Goal: Obtain resource: Download file/media

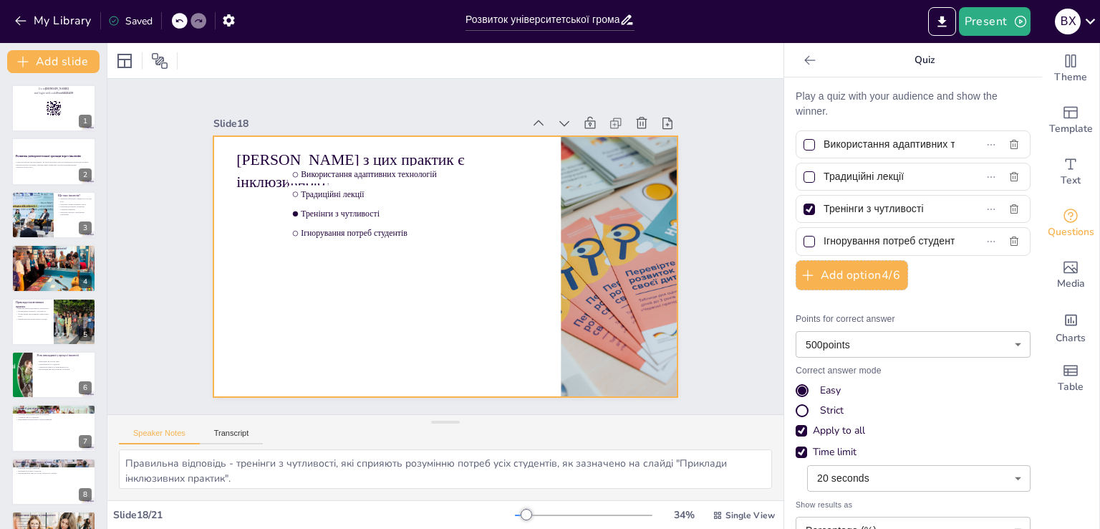
scroll to position [680, 0]
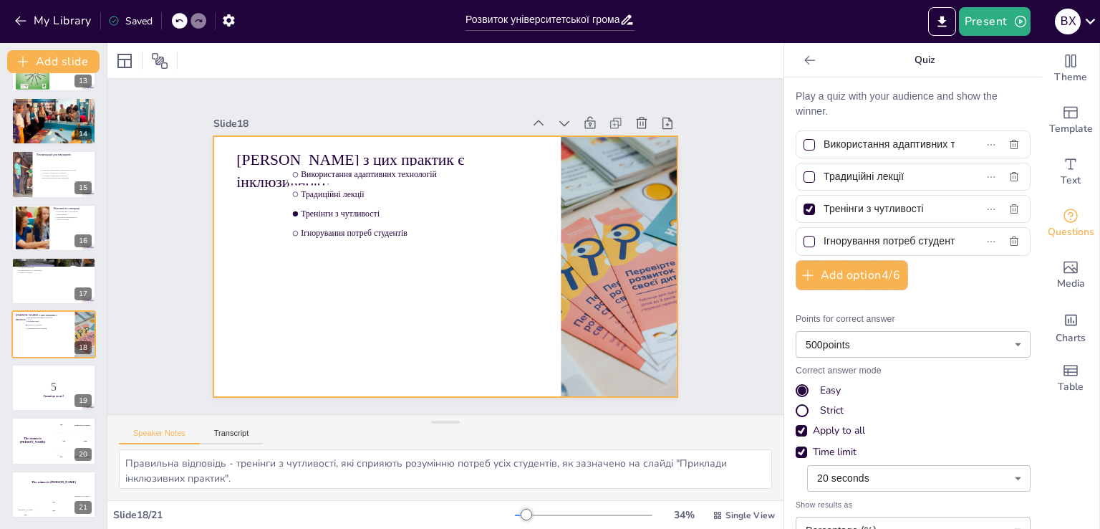
checkbox input "true"
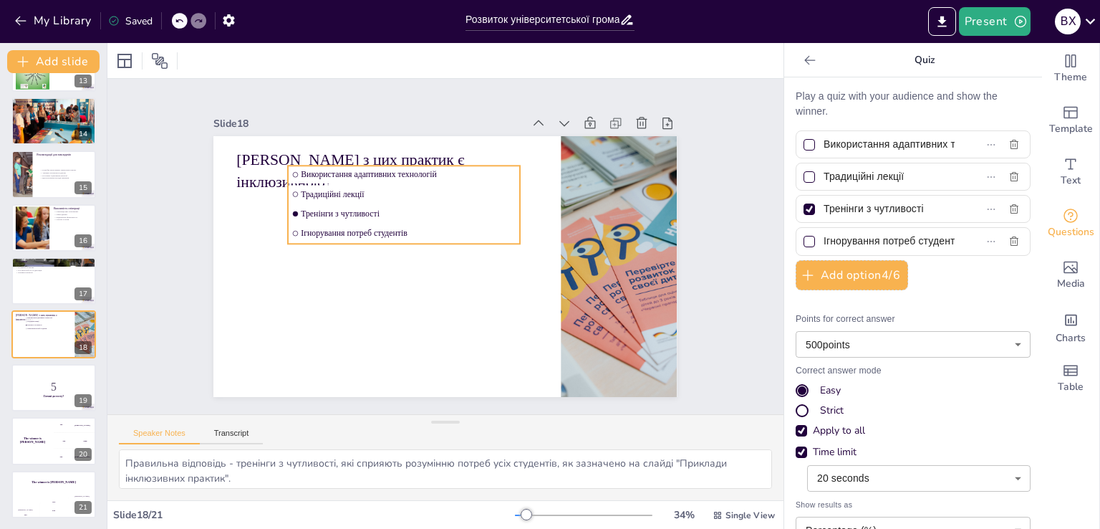
checkbox input "true"
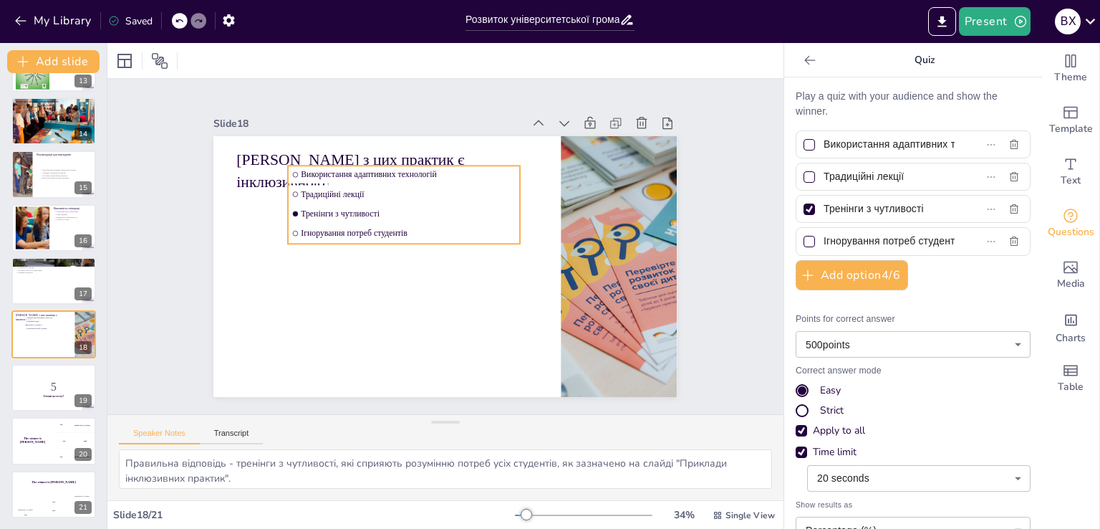
checkbox input "true"
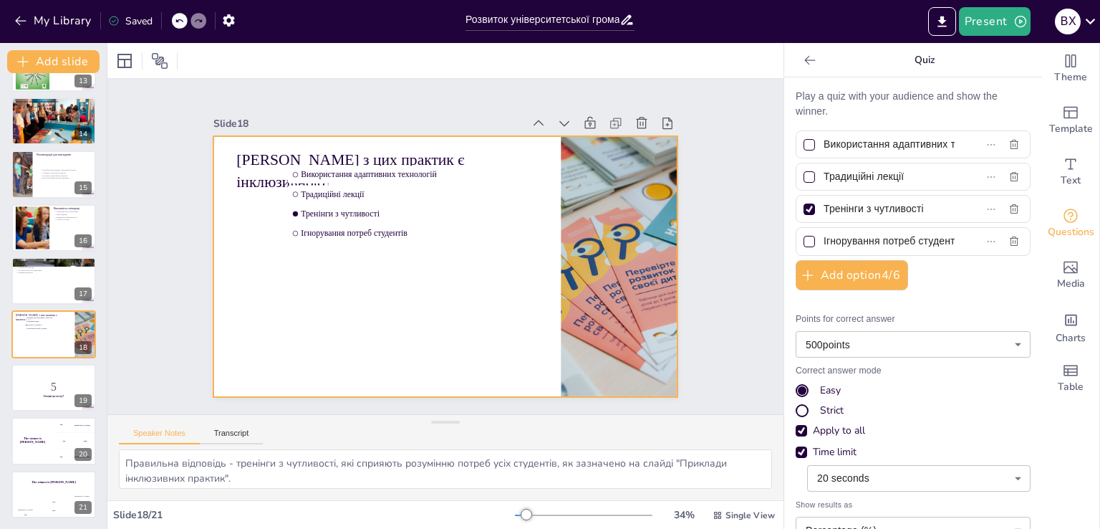
checkbox input "true"
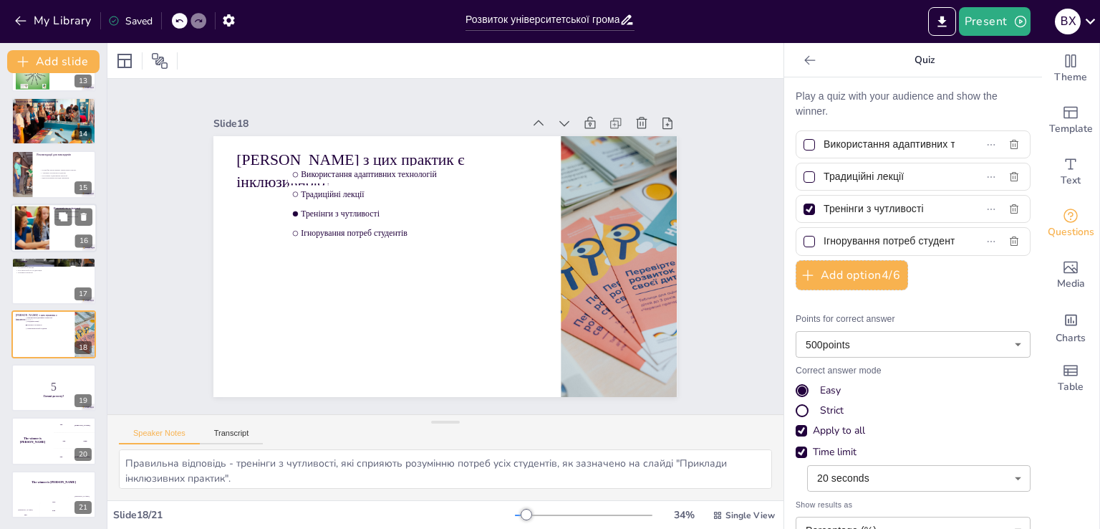
checkbox input "true"
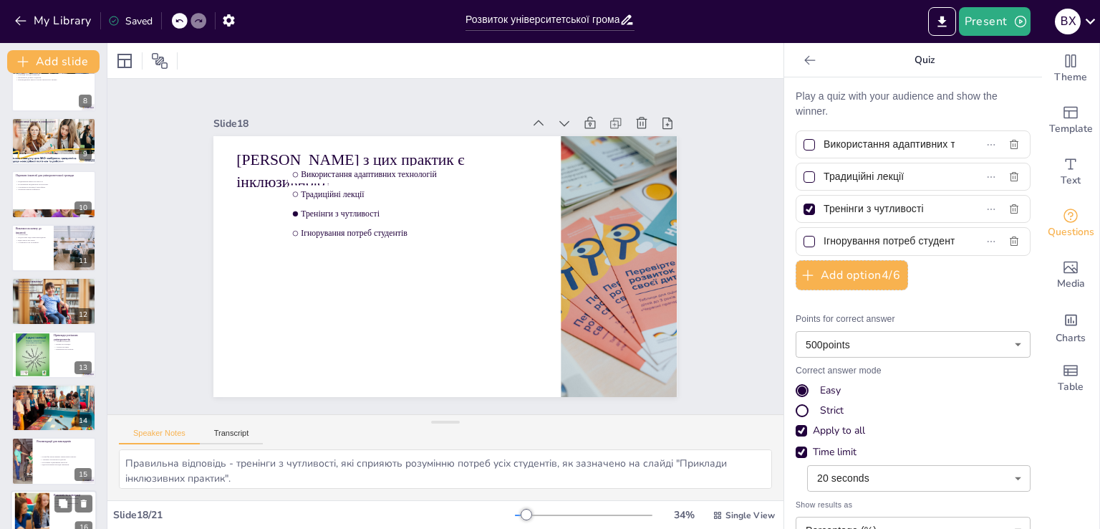
scroll to position [107, 0]
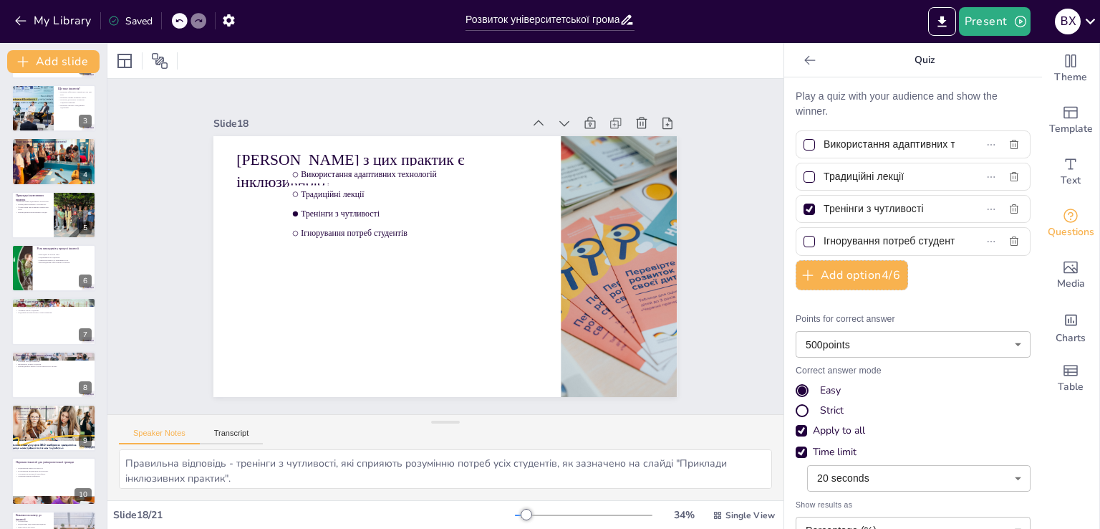
checkbox input "true"
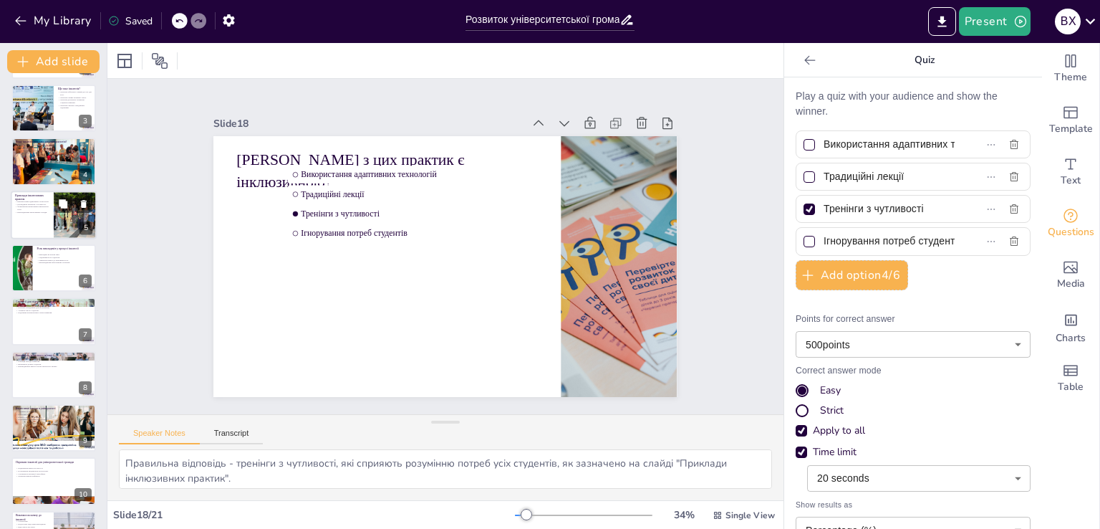
checkbox input "true"
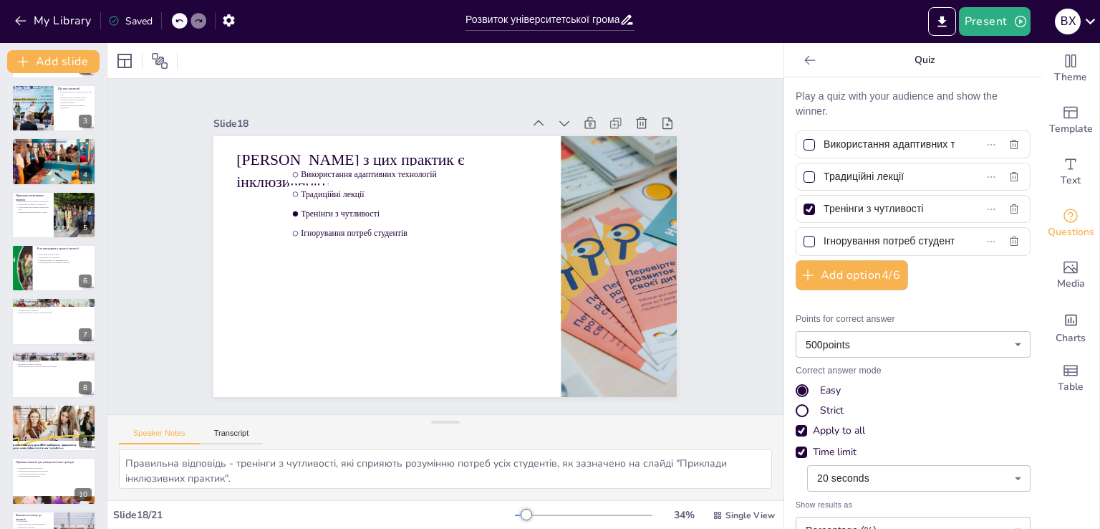
checkbox input "true"
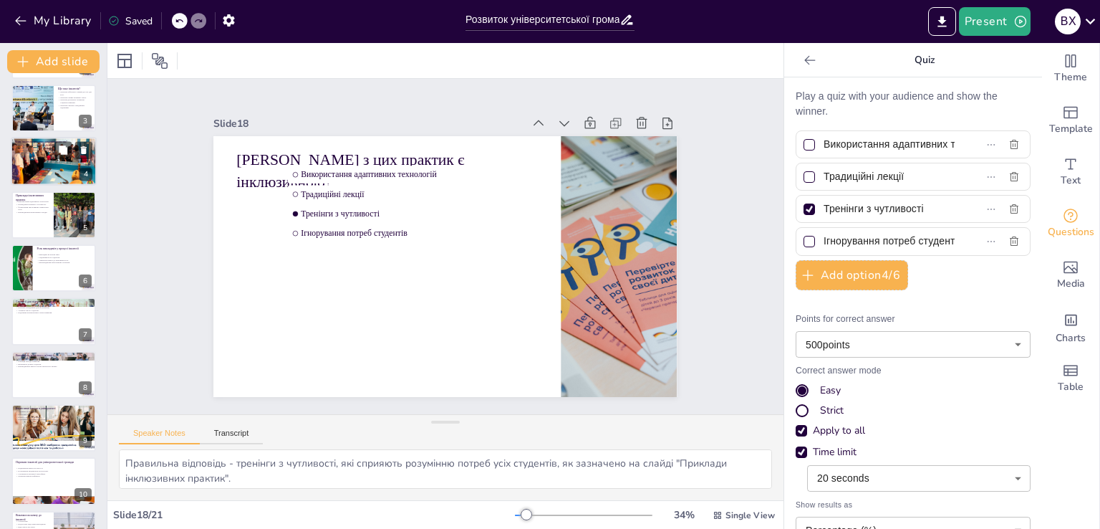
checkbox input "true"
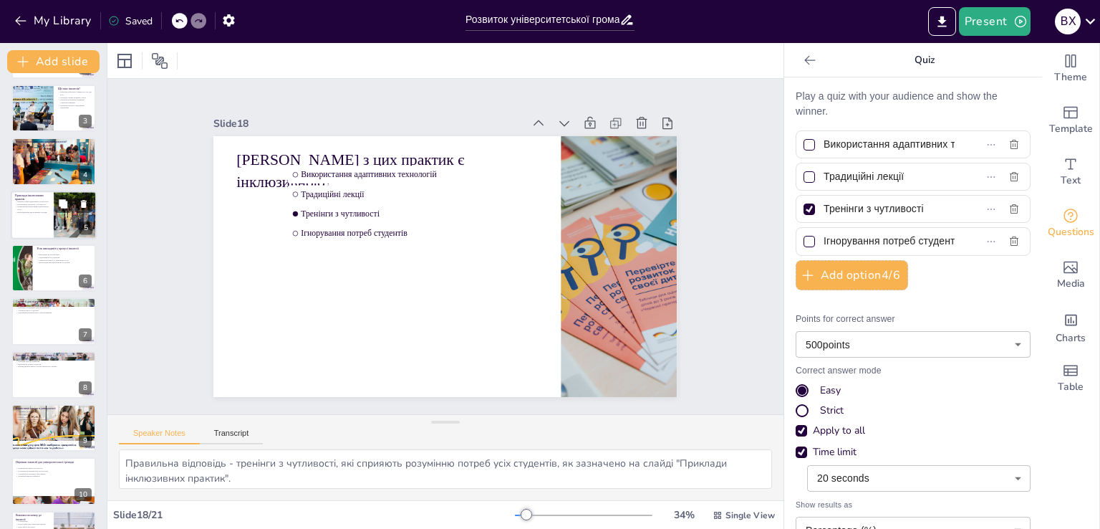
checkbox input "true"
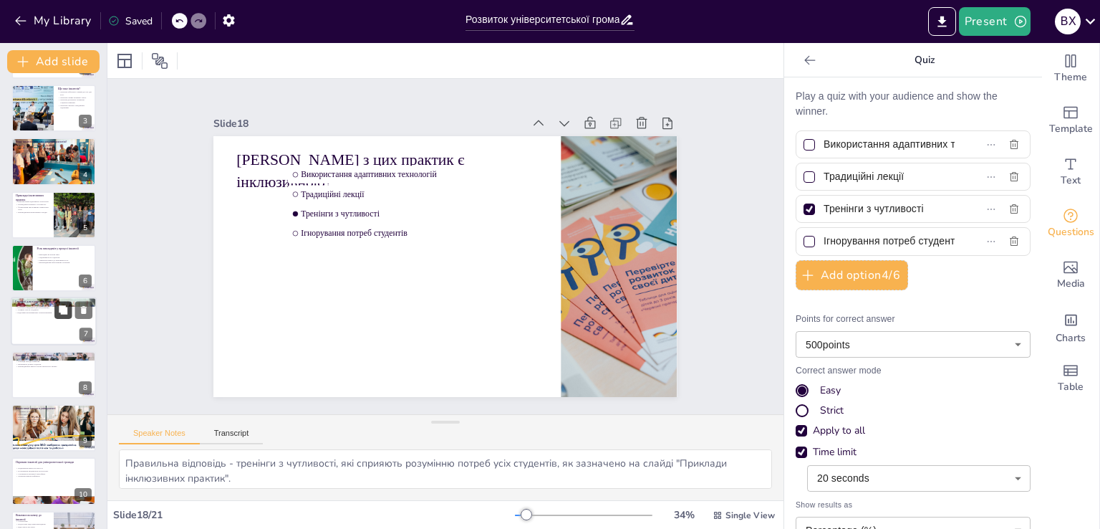
checkbox input "true"
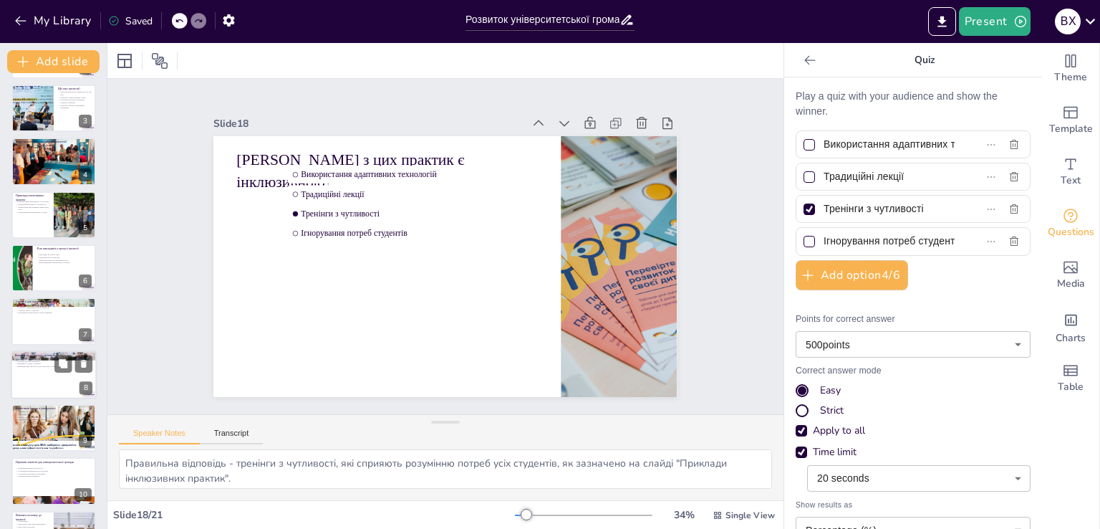
checkbox input "true"
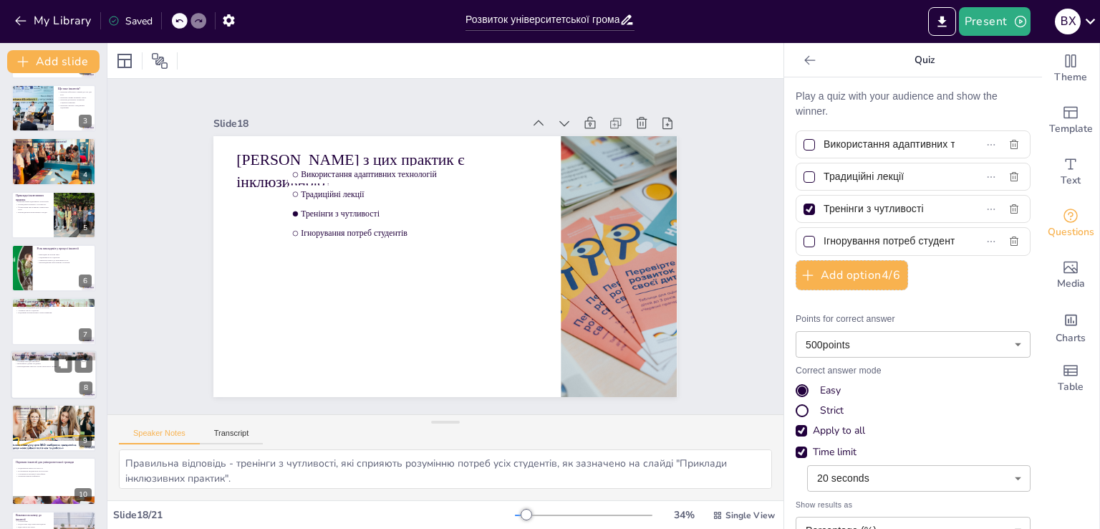
checkbox input "true"
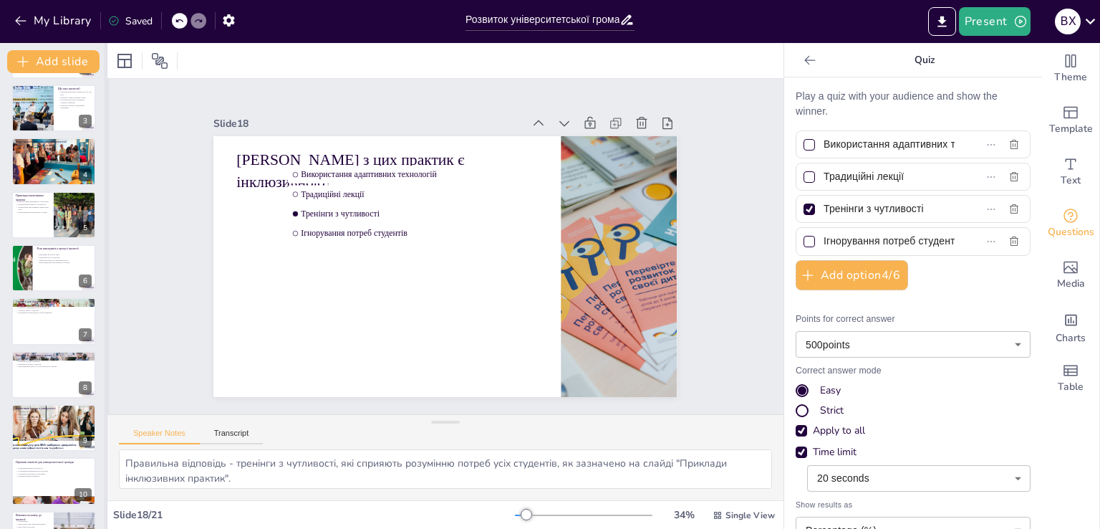
checkbox input "true"
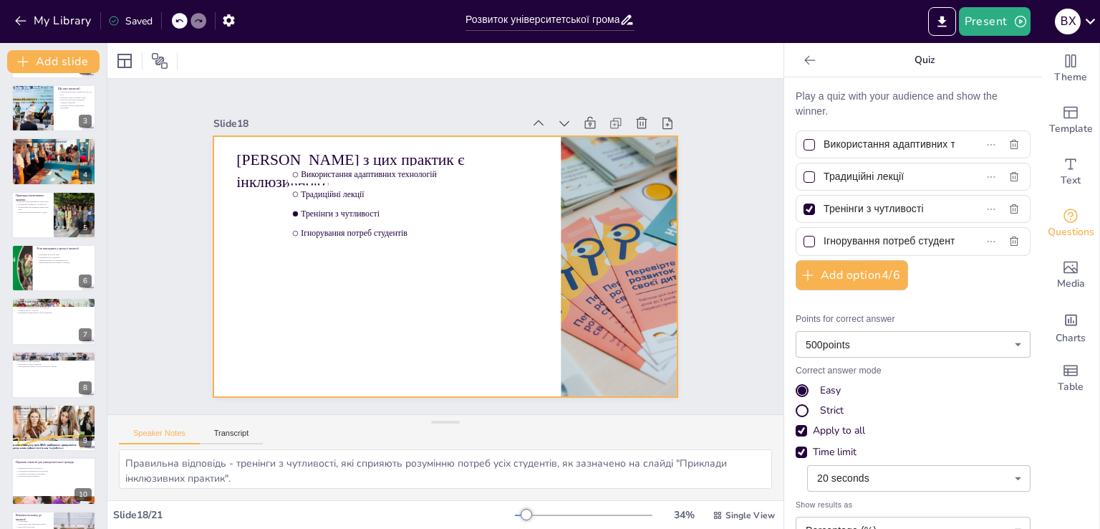
checkbox input "true"
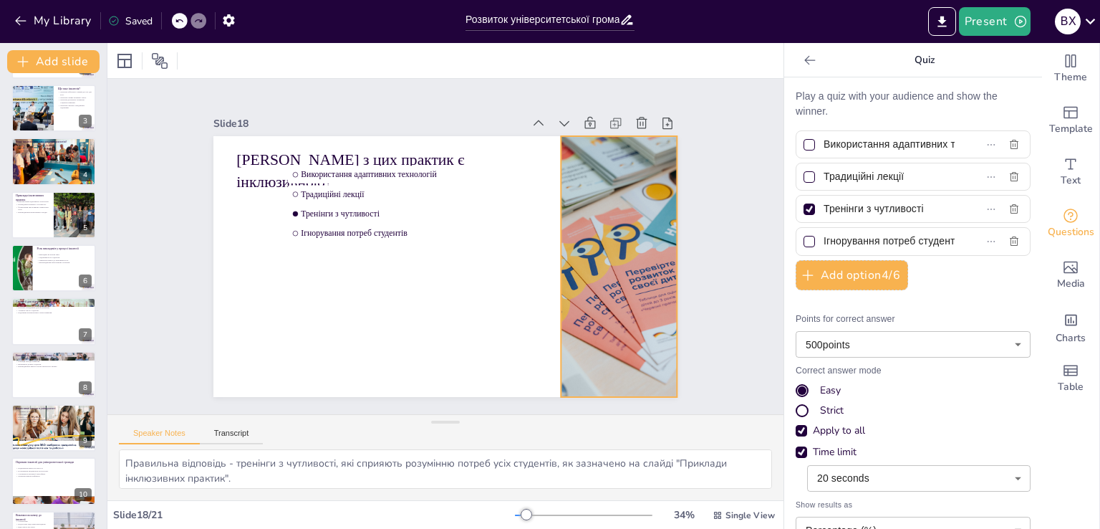
checkbox input "true"
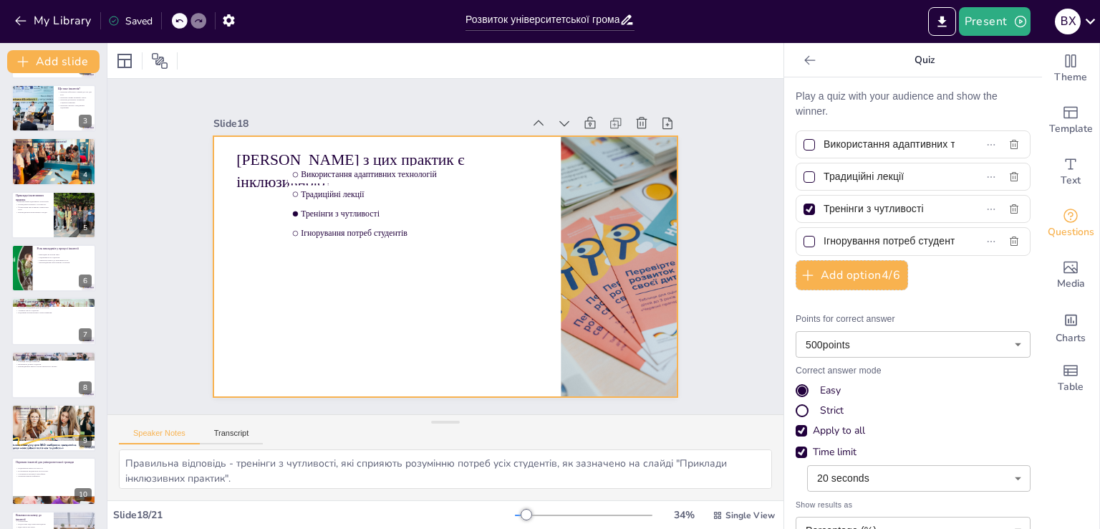
checkbox input "true"
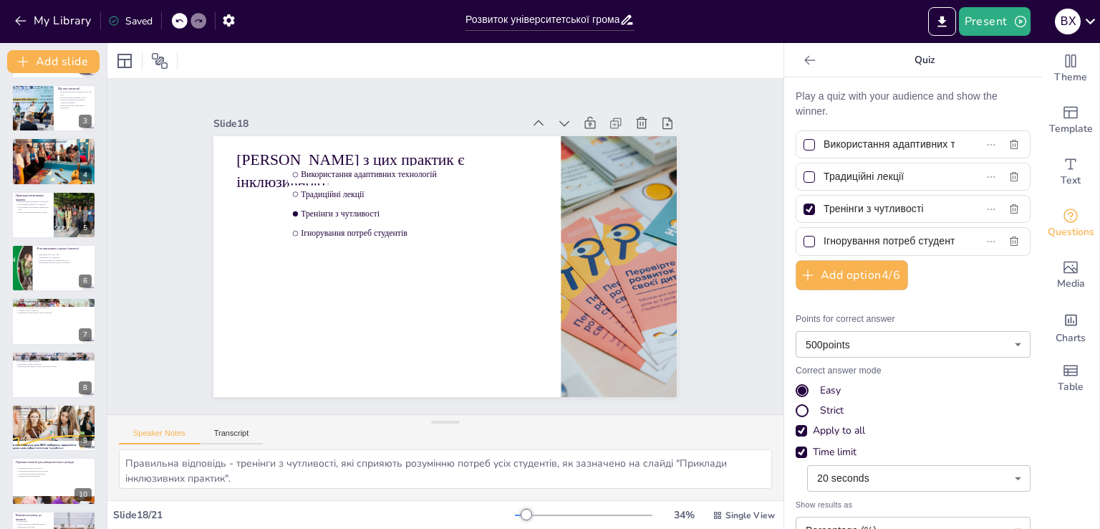
checkbox input "true"
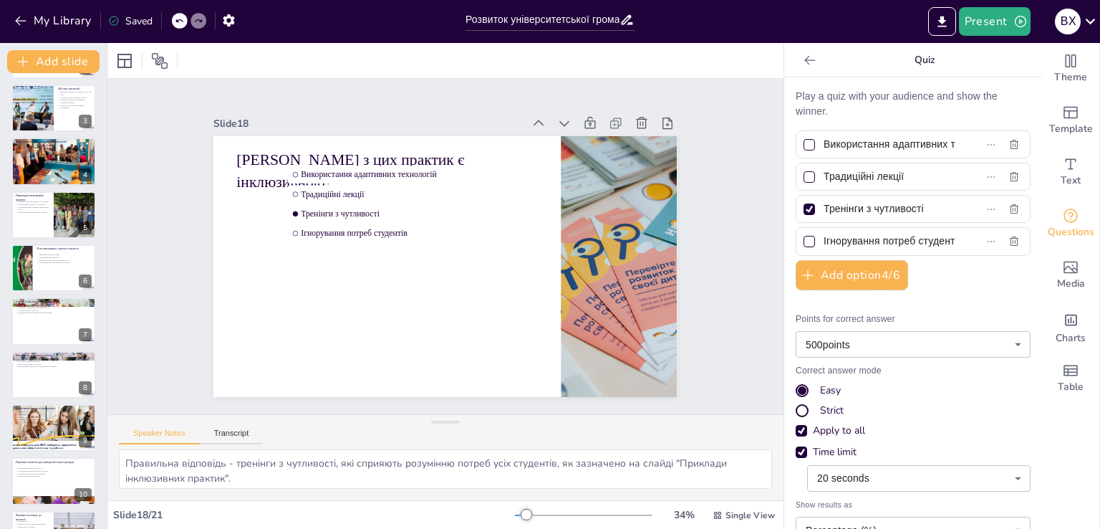
checkbox input "true"
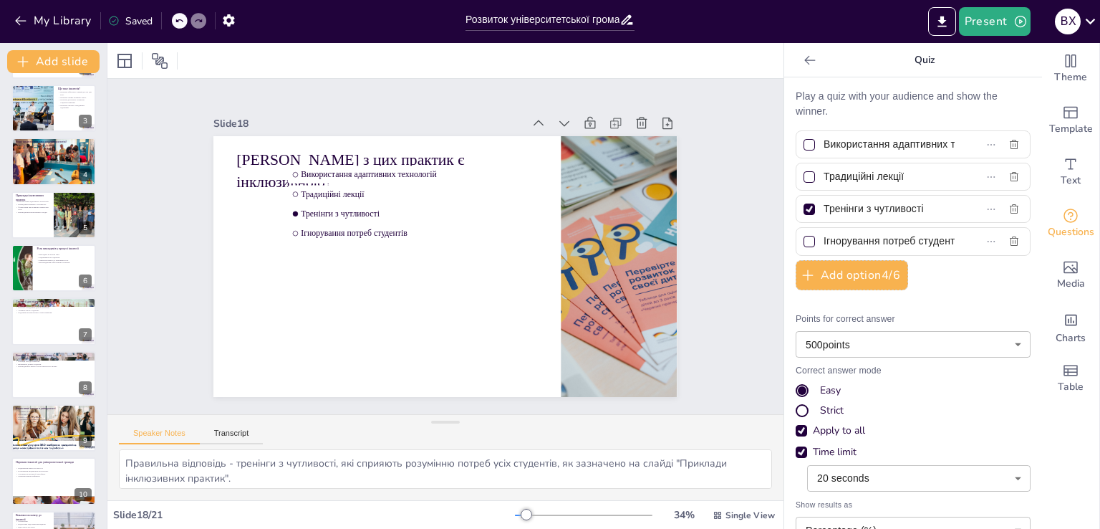
checkbox input "true"
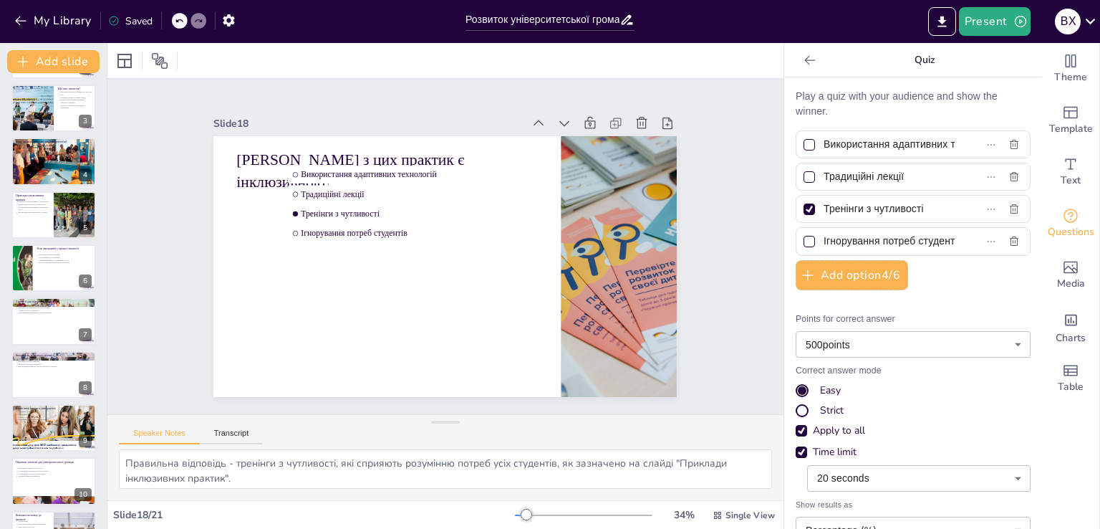
checkbox input "true"
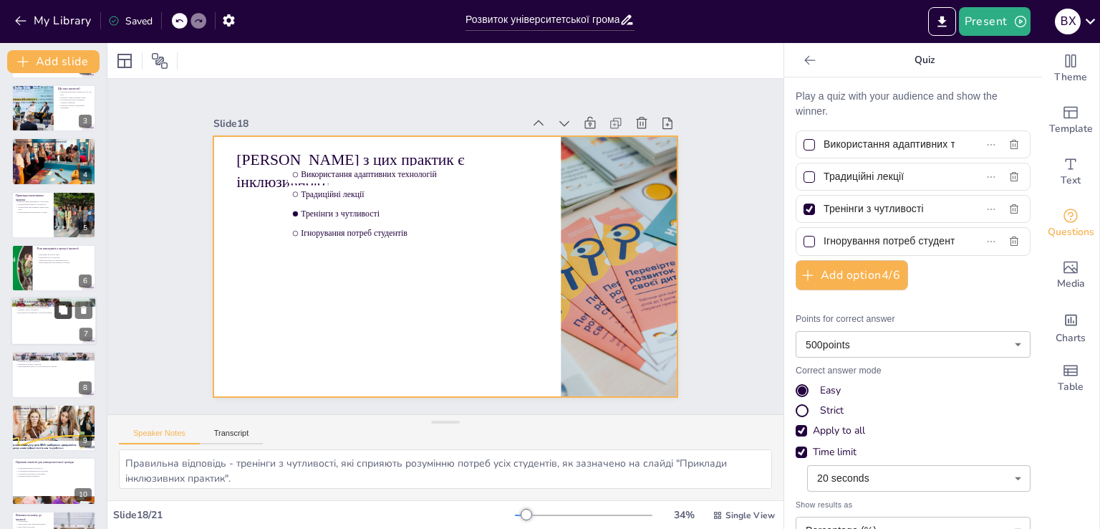
checkbox input "true"
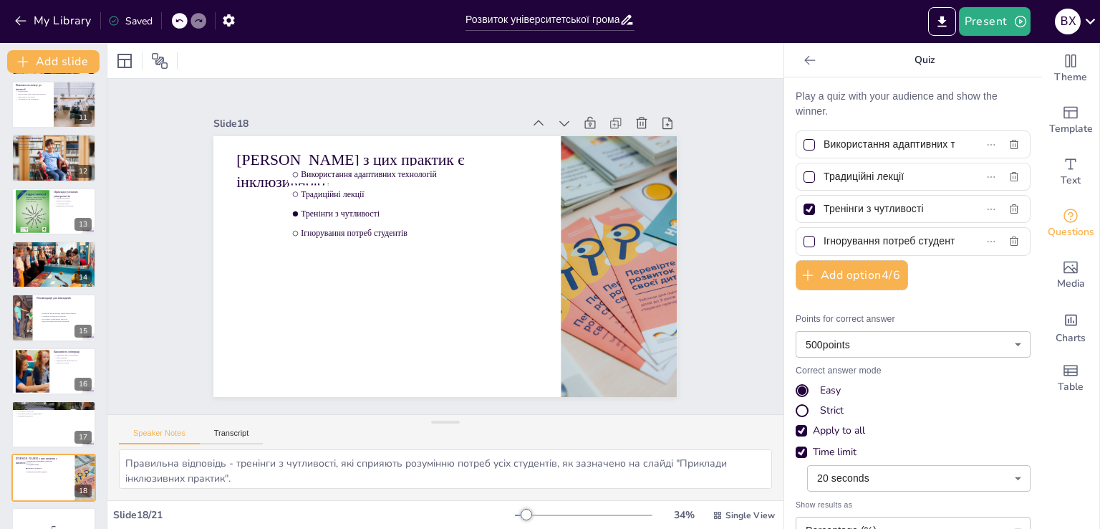
scroll to position [680, 0]
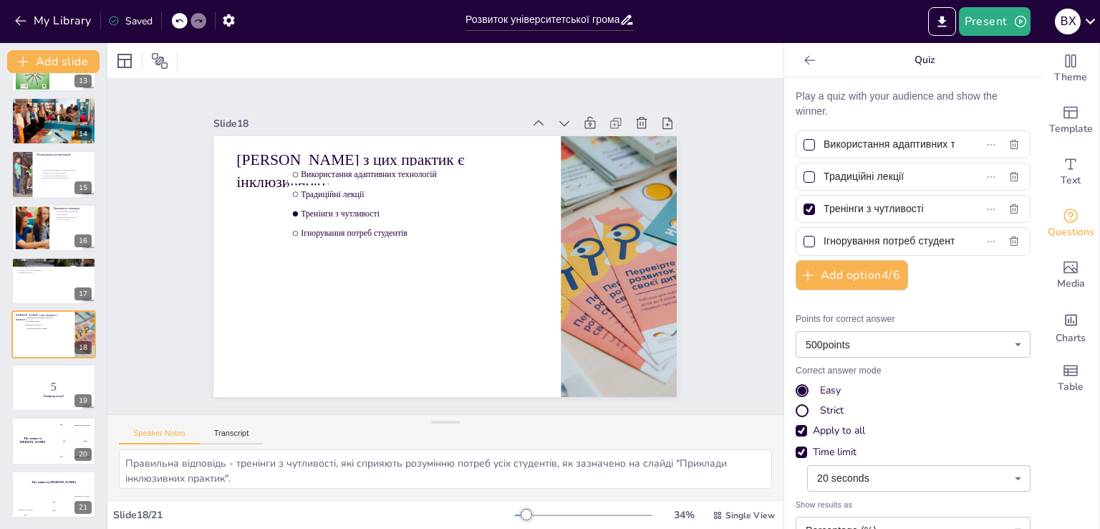
checkbox input "true"
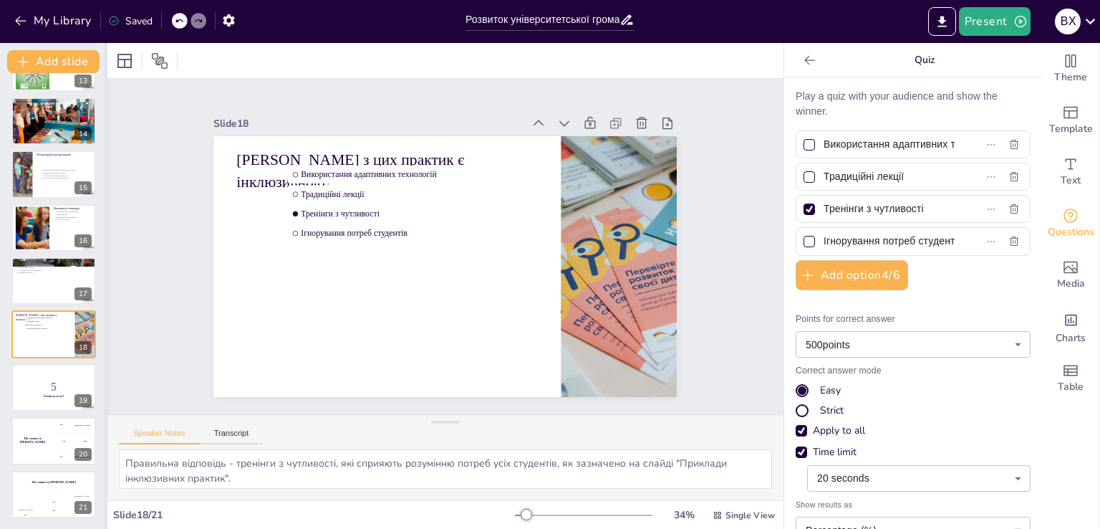
checkbox input "true"
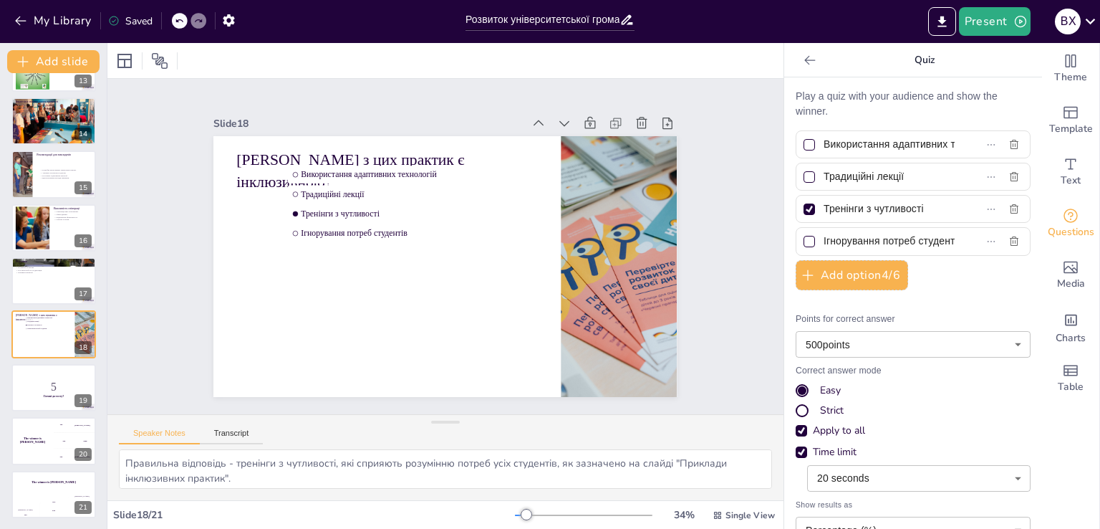
checkbox input "true"
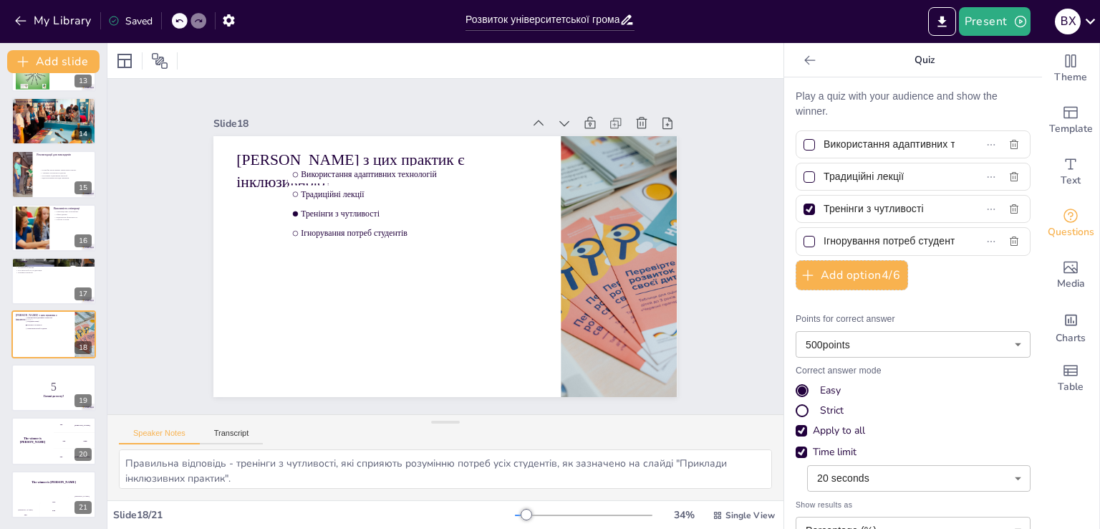
checkbox input "true"
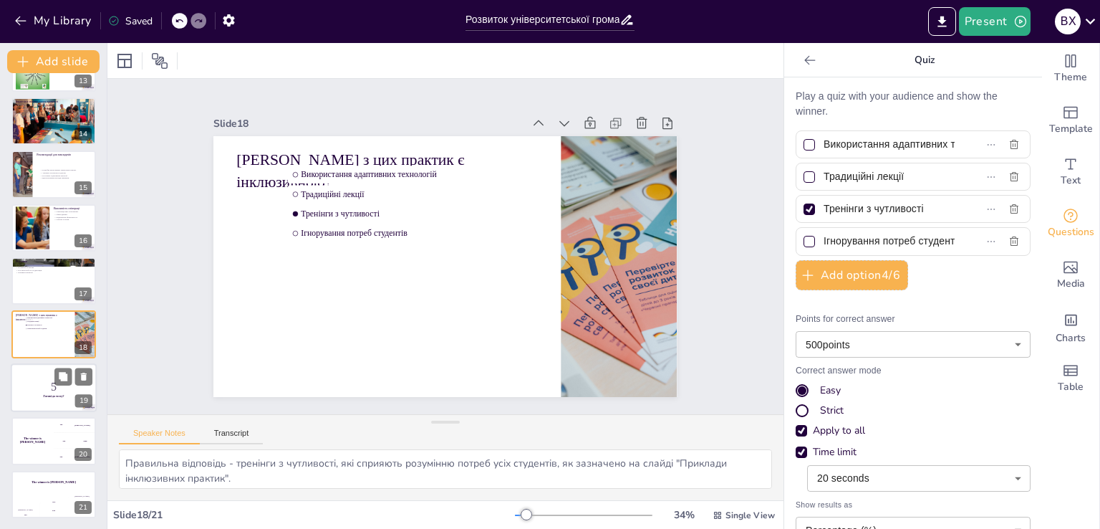
checkbox input "true"
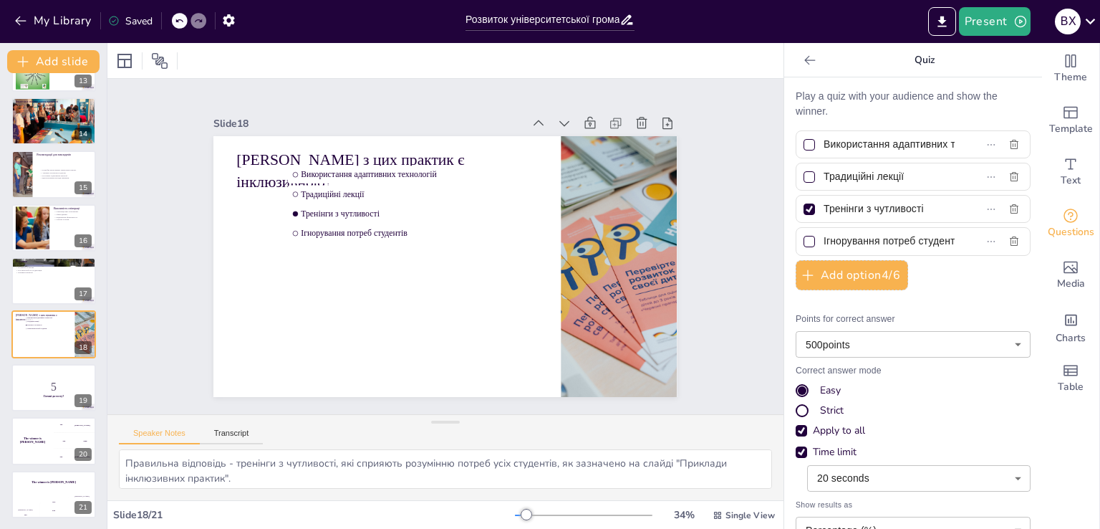
checkbox input "true"
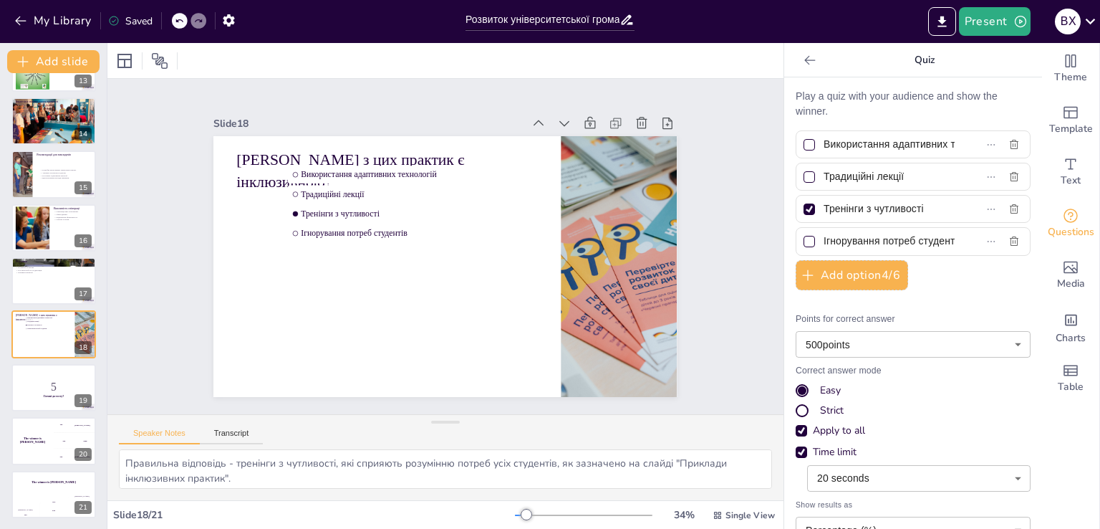
checkbox input "true"
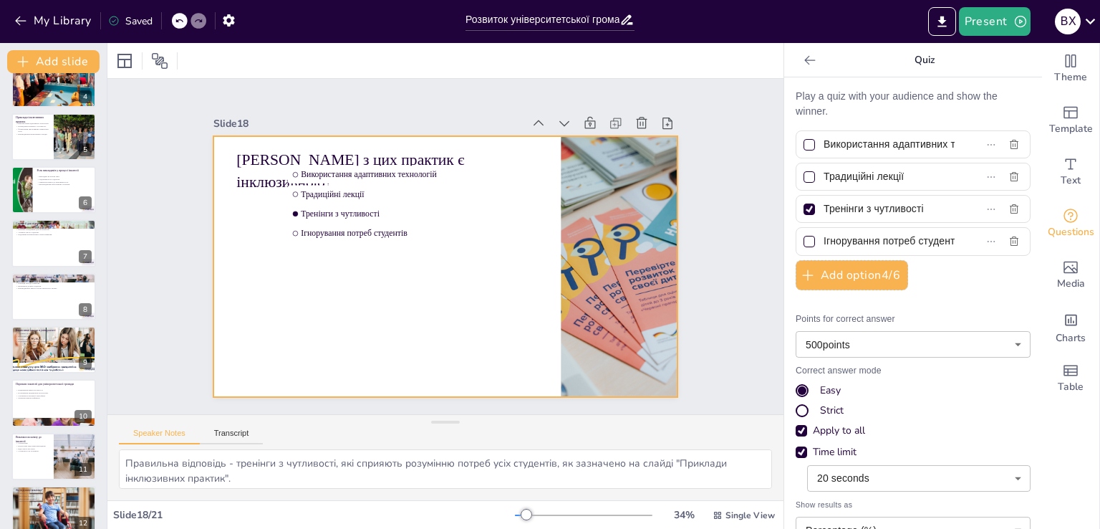
checkbox input "true"
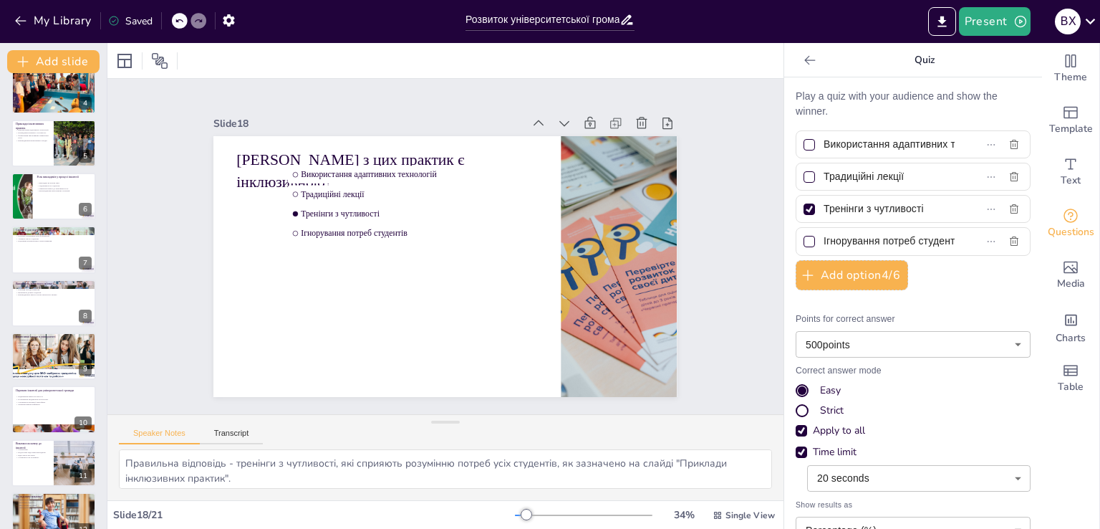
checkbox input "true"
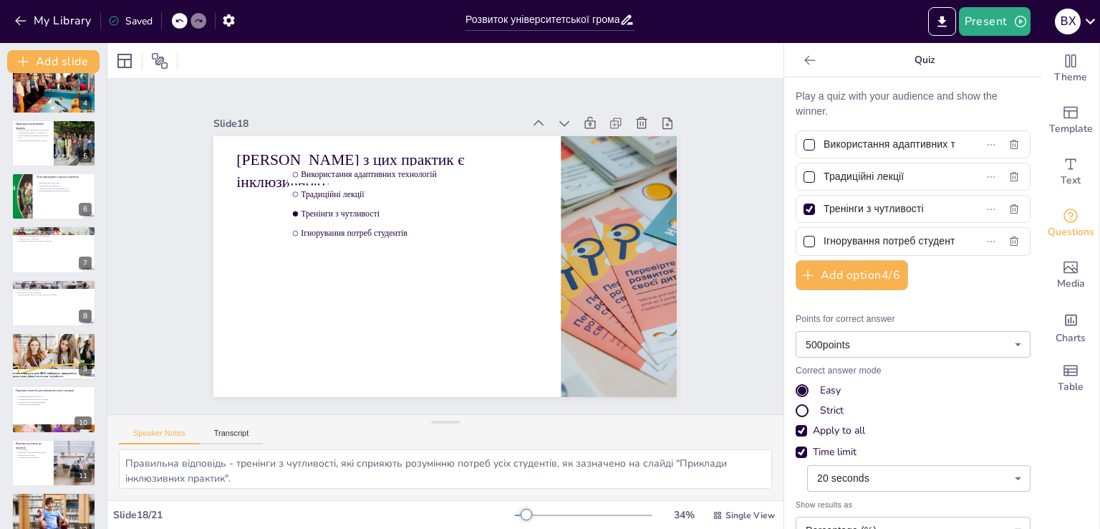
checkbox input "true"
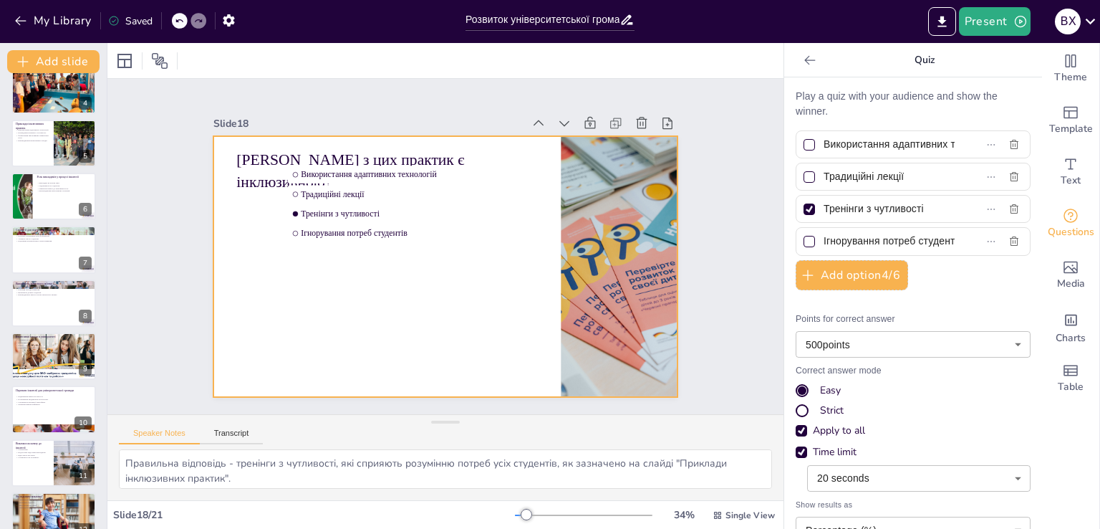
checkbox input "true"
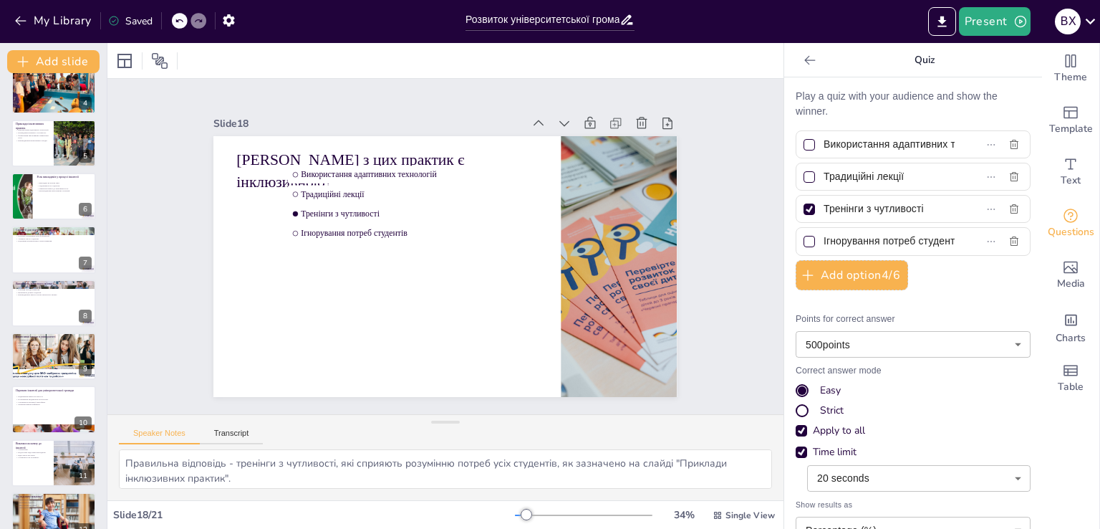
checkbox input "true"
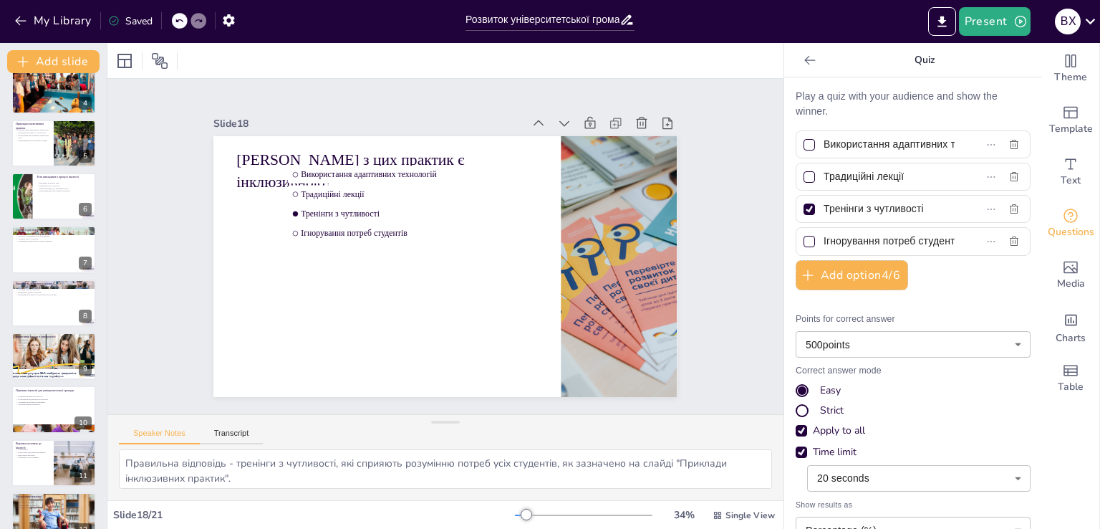
checkbox input "true"
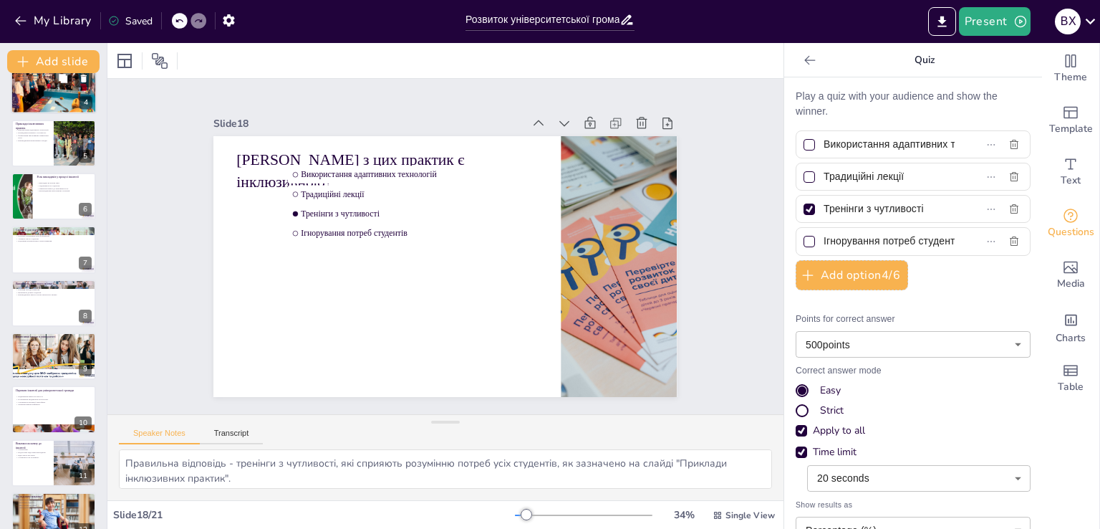
checkbox input "true"
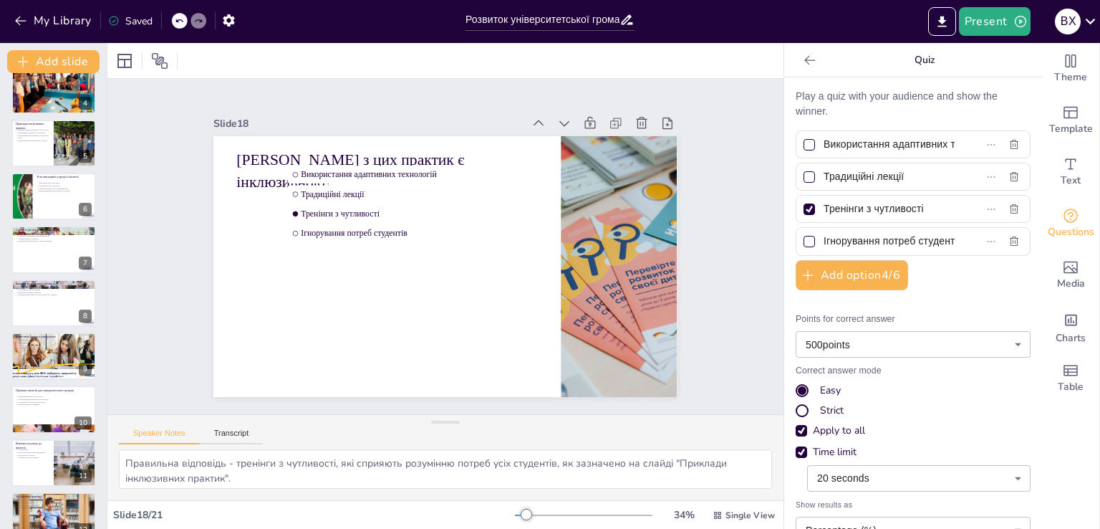
checkbox input "true"
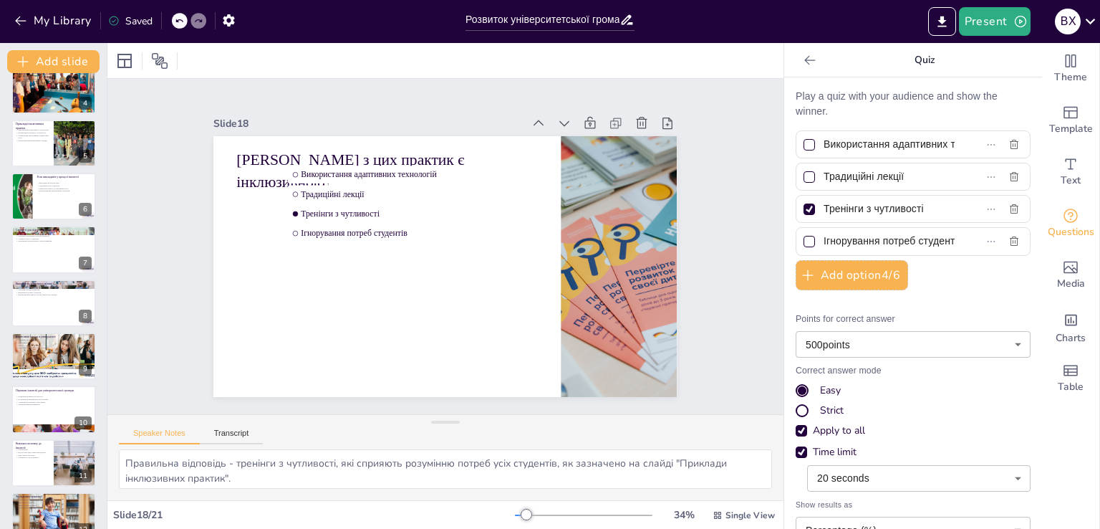
checkbox input "true"
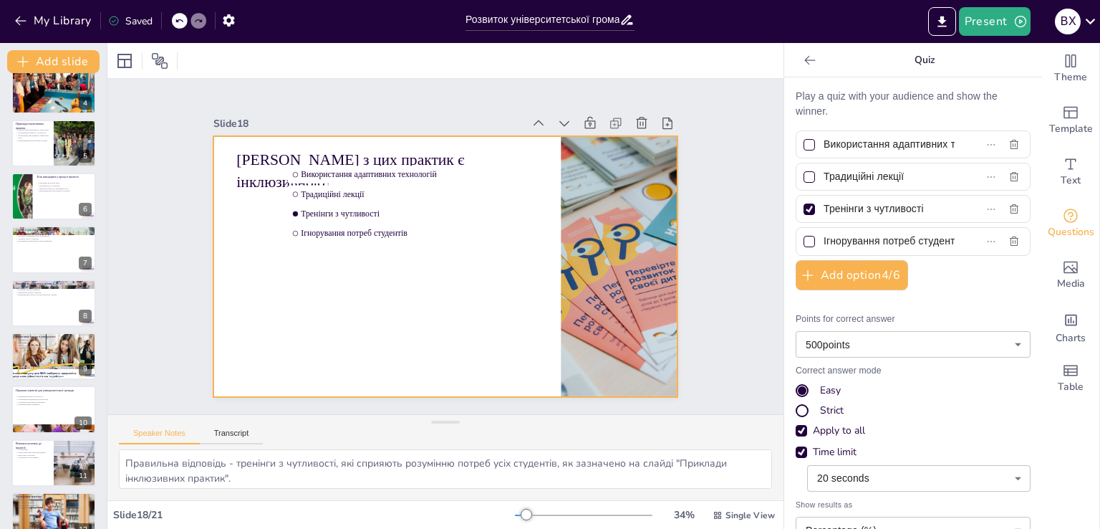
checkbox input "true"
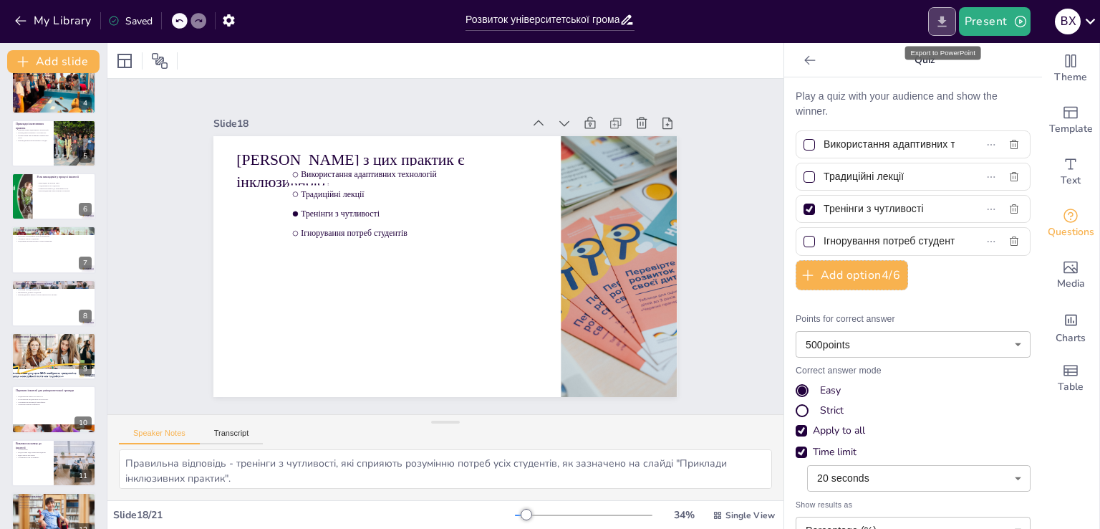
click at [946, 19] on icon "Export to PowerPoint" at bounding box center [942, 21] width 9 height 11
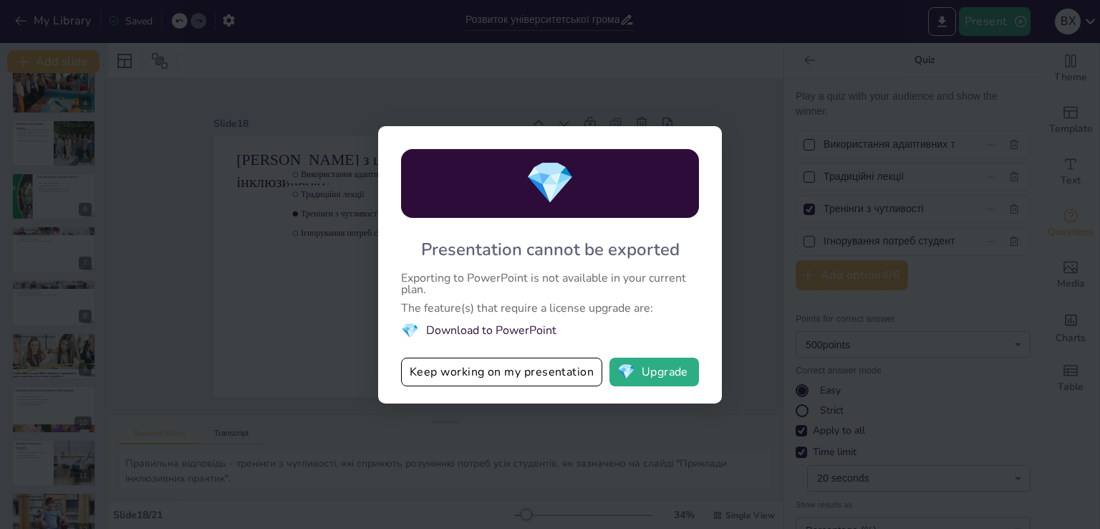
click at [341, 341] on div "💎 Presentation cannot be exported Exporting to PowerPoint is not available in y…" at bounding box center [550, 264] width 1100 height 529
checkbox input "true"
click at [760, 254] on div "💎 Presentation cannot be exported Exporting to PowerPoint is not available in y…" at bounding box center [550, 264] width 1100 height 529
click at [741, 342] on div "💎 Presentation cannot be exported Exporting to PowerPoint is not available in y…" at bounding box center [550, 264] width 1100 height 529
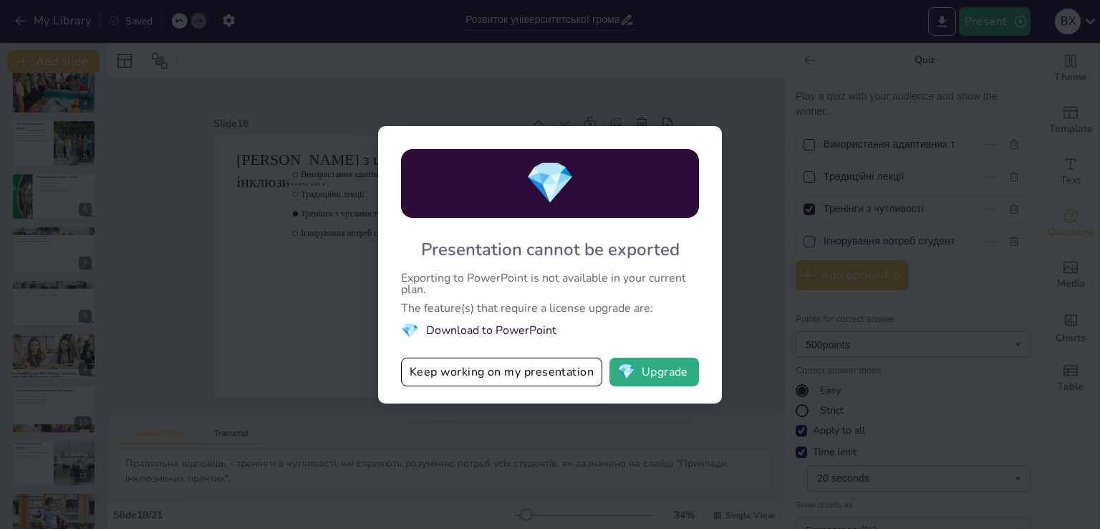
checkbox input "true"
click at [663, 379] on button "💎 Upgrade" at bounding box center [655, 372] width 90 height 29
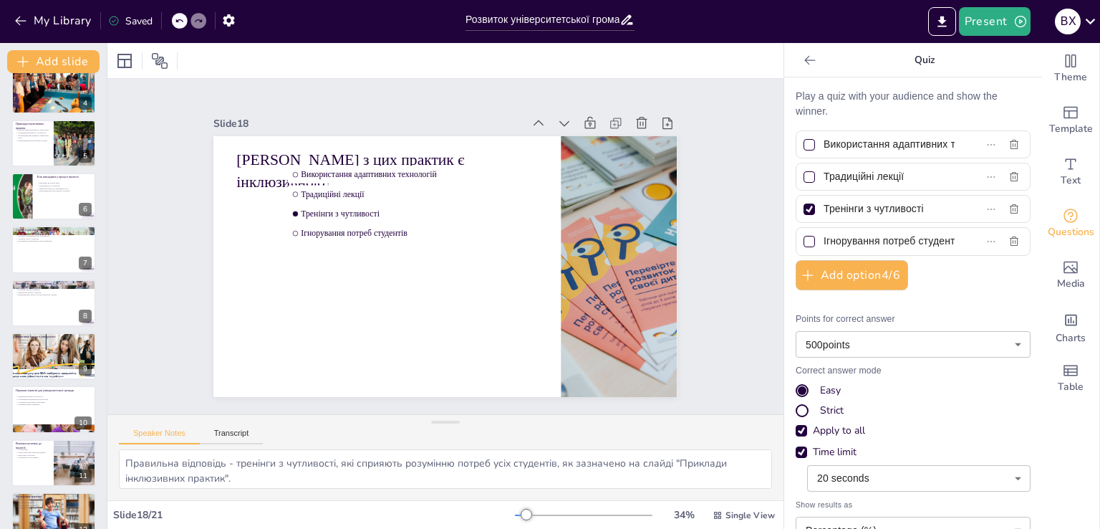
checkbox input "true"
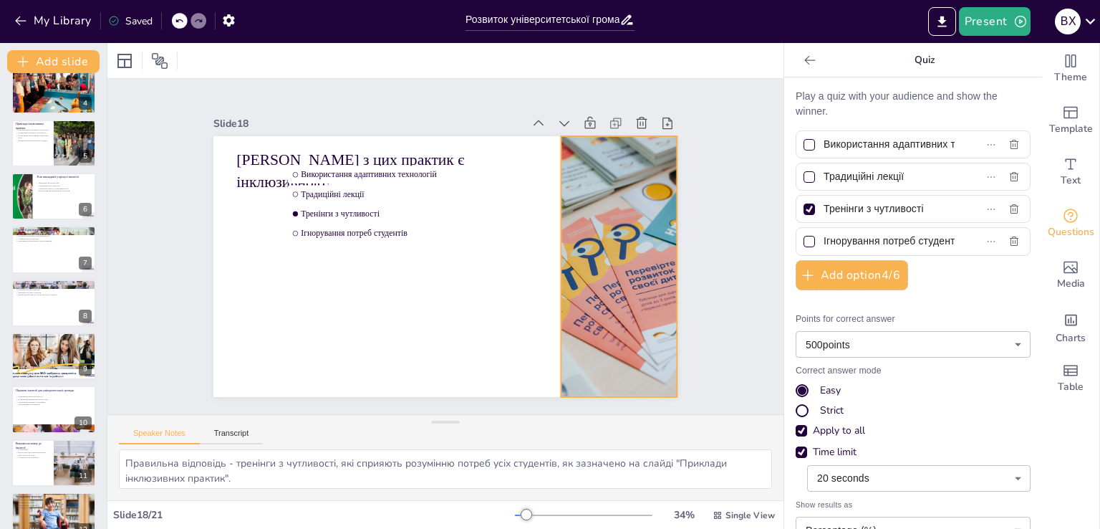
checkbox input "true"
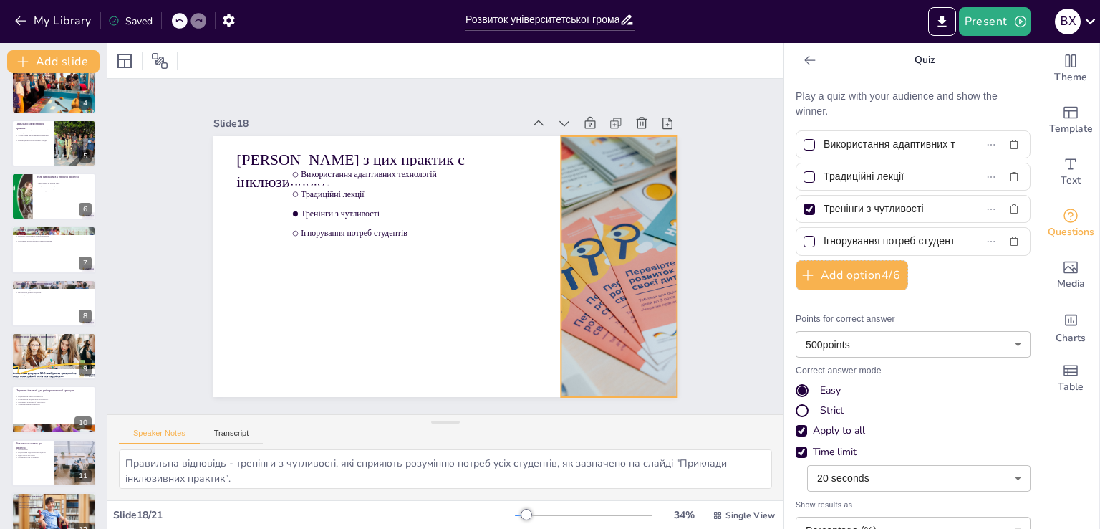
checkbox input "true"
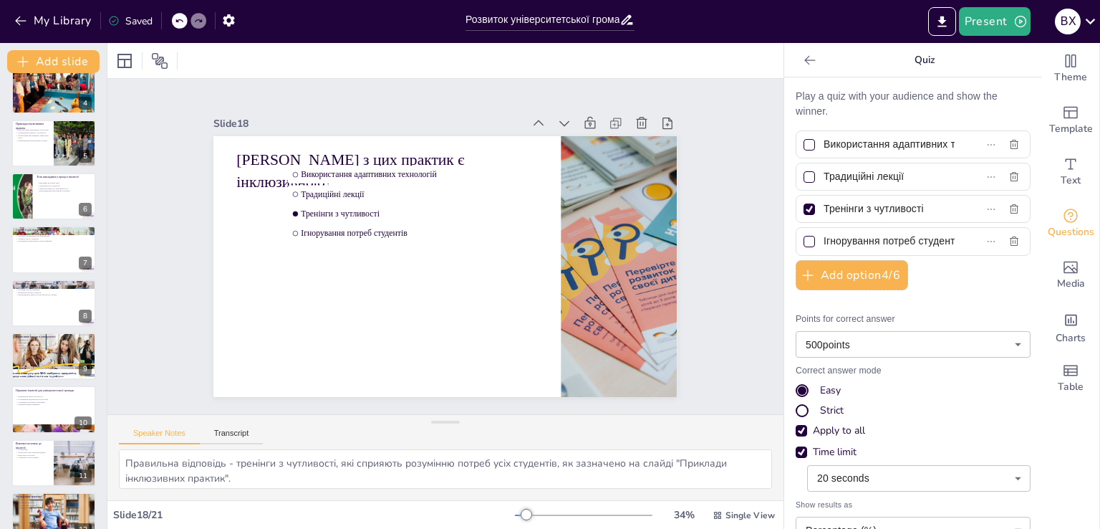
checkbox input "true"
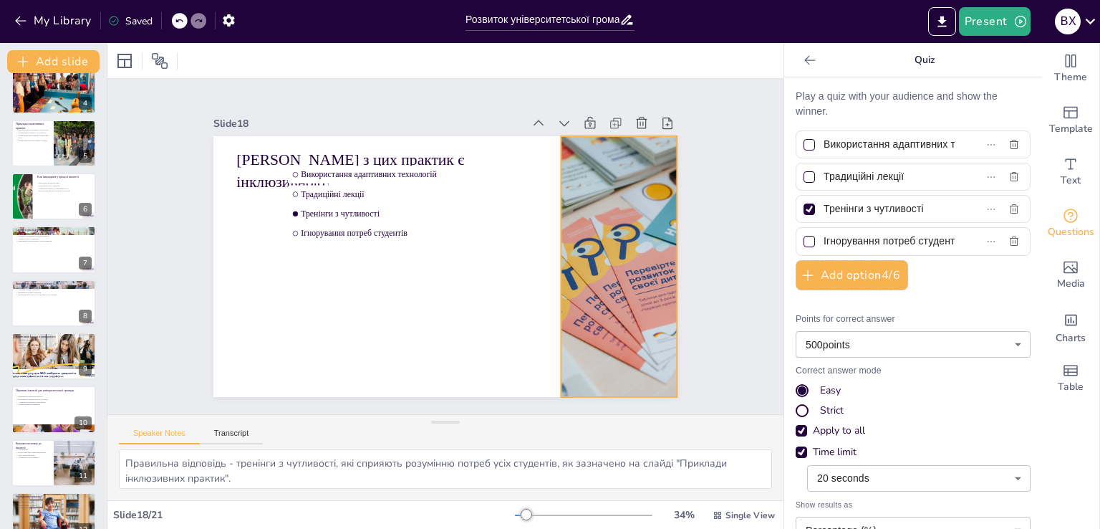
checkbox input "true"
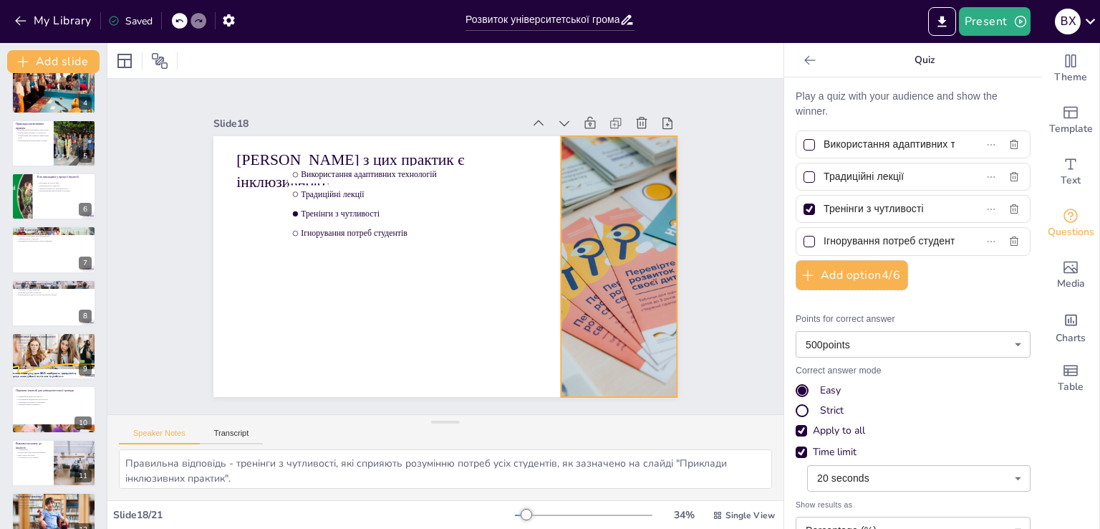
checkbox input "true"
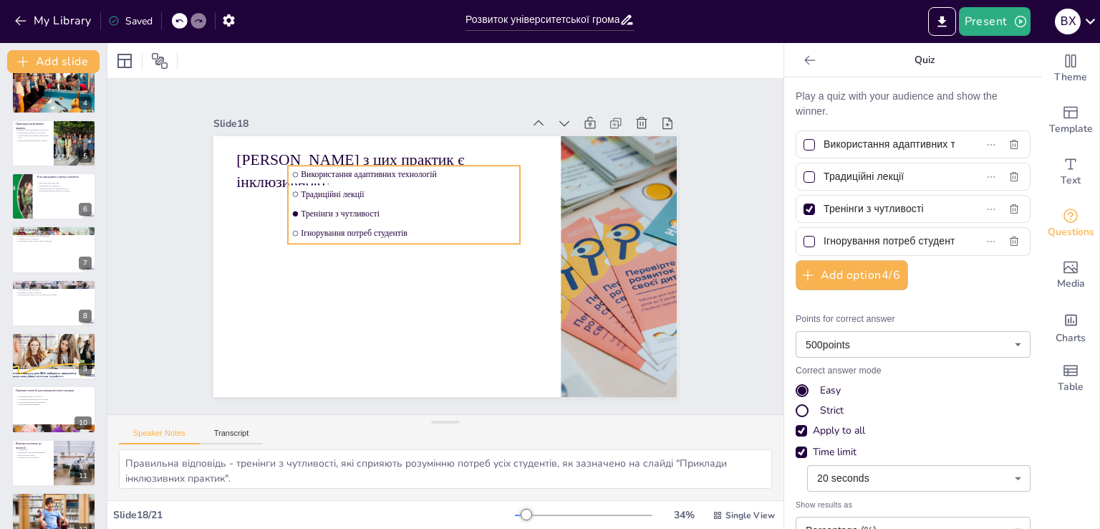
checkbox input "true"
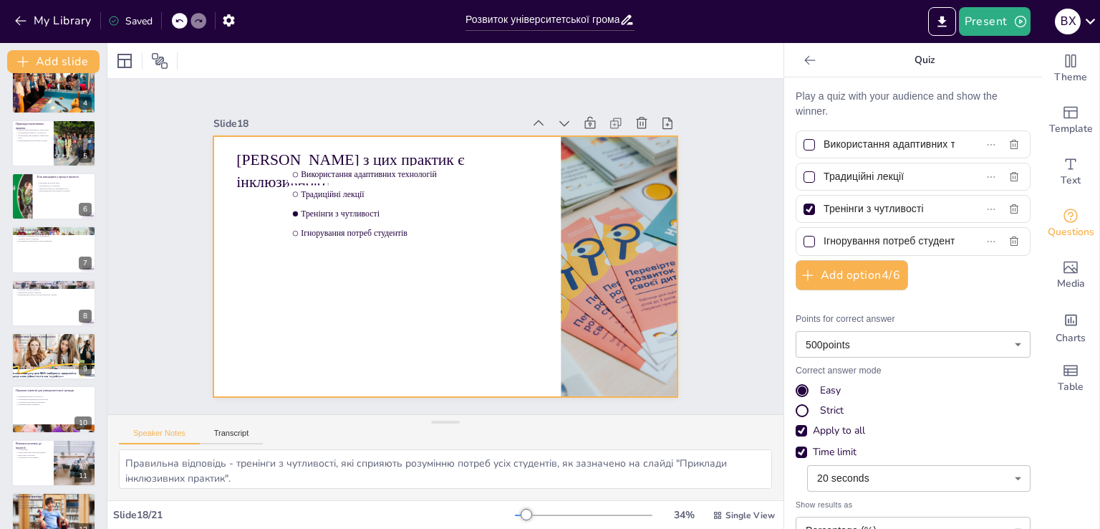
checkbox input "true"
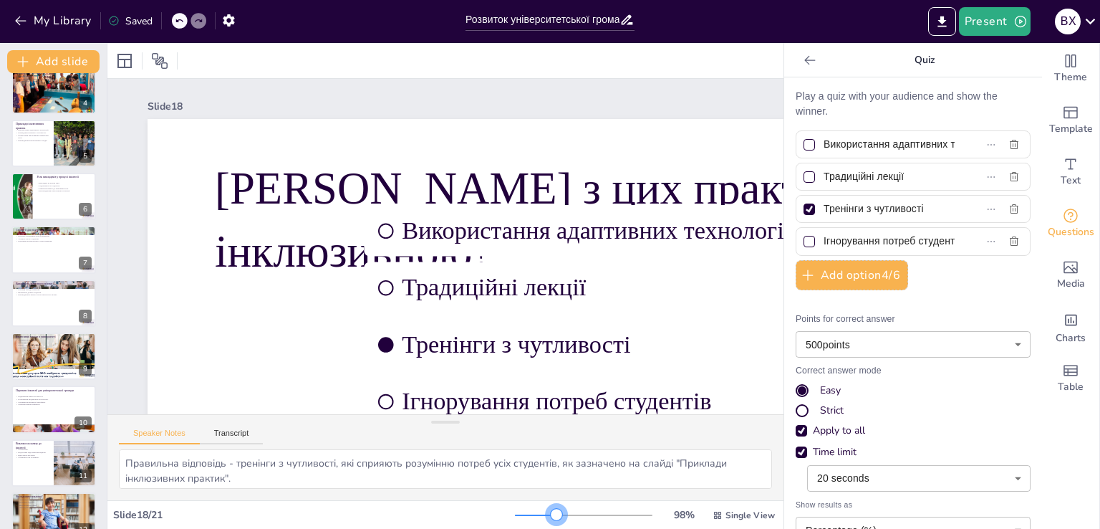
drag, startPoint x: 533, startPoint y: 517, endPoint x: 547, endPoint y: 517, distance: 14.3
click at [551, 517] on div at bounding box center [556, 514] width 11 height 11
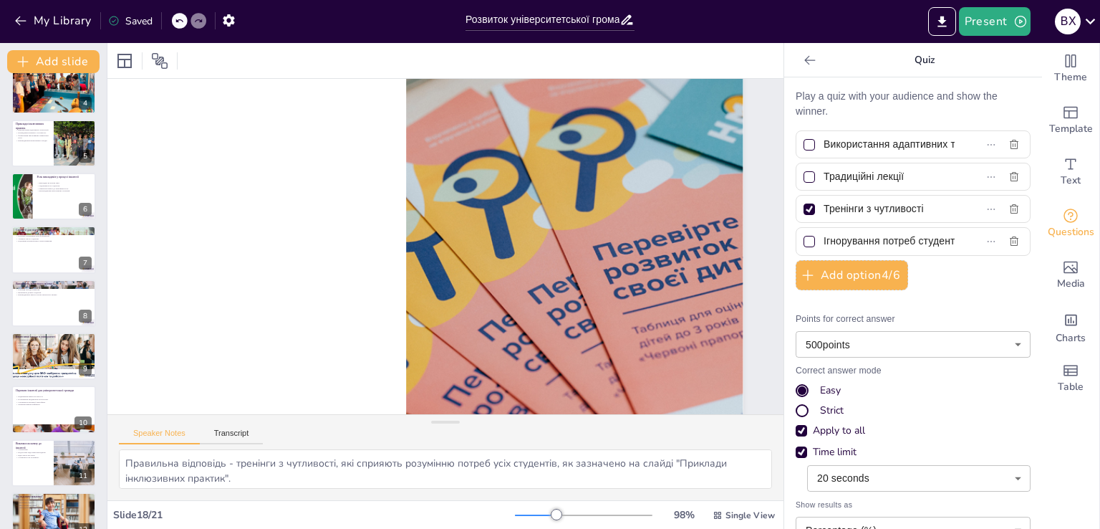
scroll to position [292, 773]
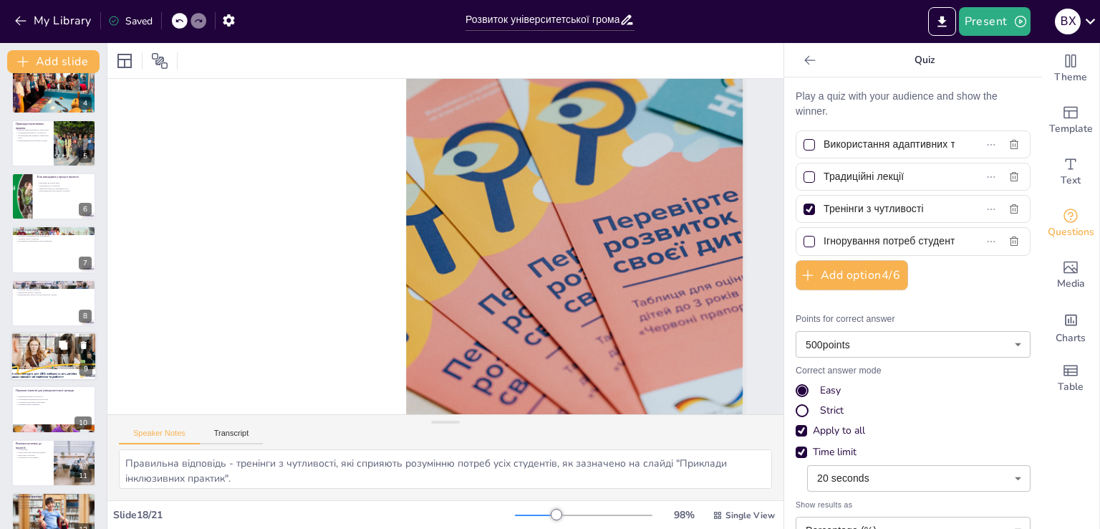
click at [59, 355] on div at bounding box center [53, 356] width 93 height 49
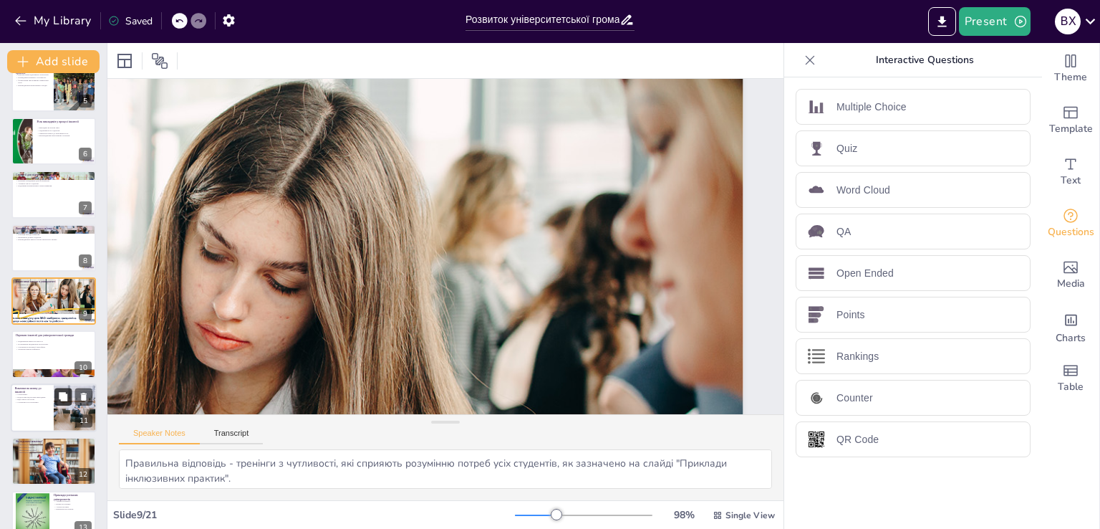
click at [58, 395] on icon at bounding box center [63, 396] width 10 height 10
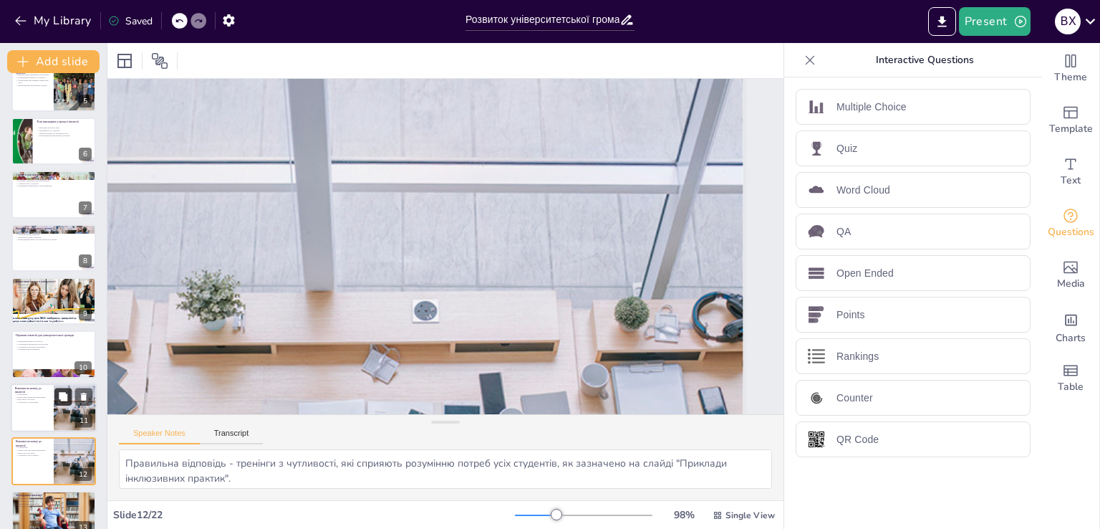
scroll to position [251, 773]
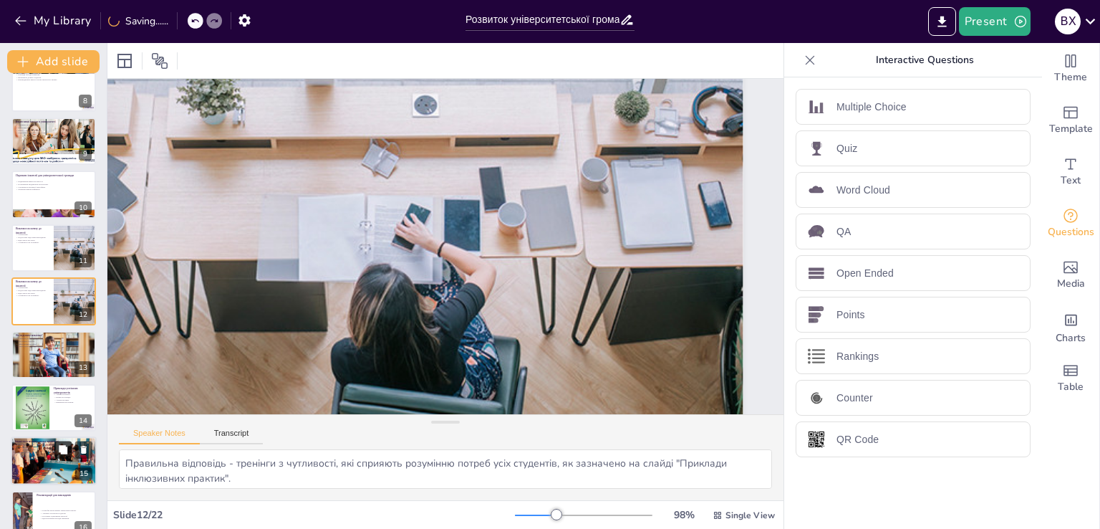
click at [61, 442] on button at bounding box center [62, 449] width 17 height 17
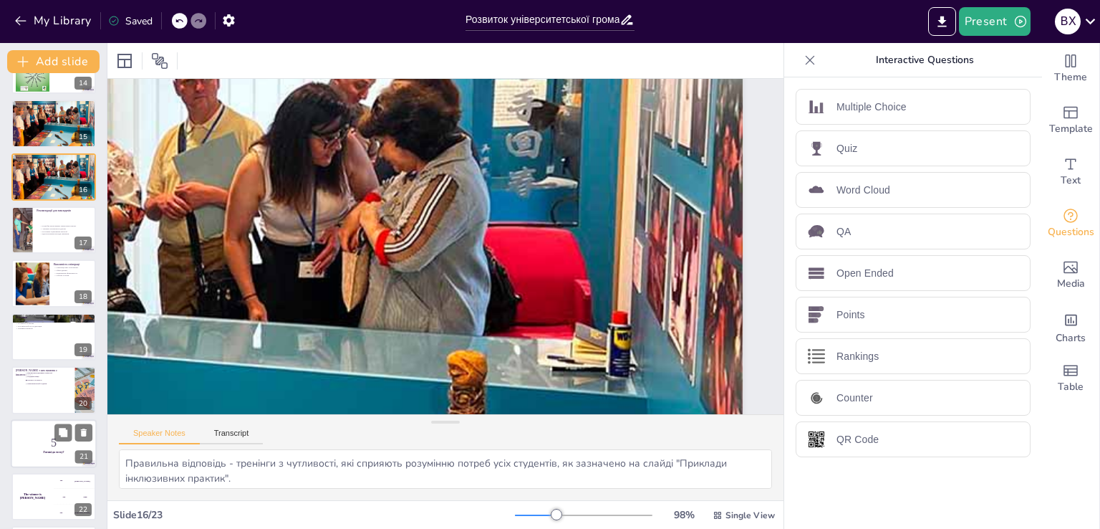
scroll to position [787, 0]
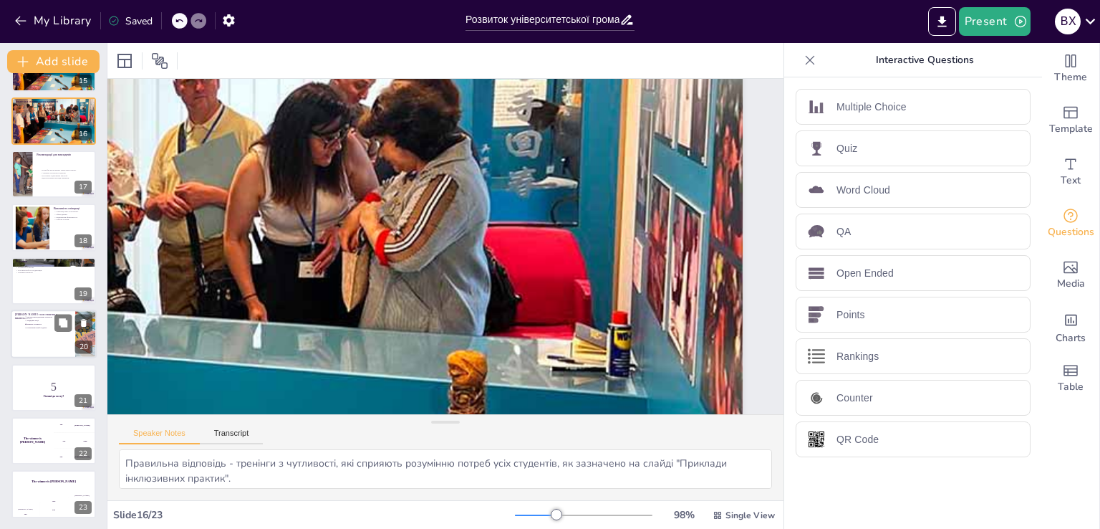
click at [43, 337] on div at bounding box center [54, 334] width 86 height 49
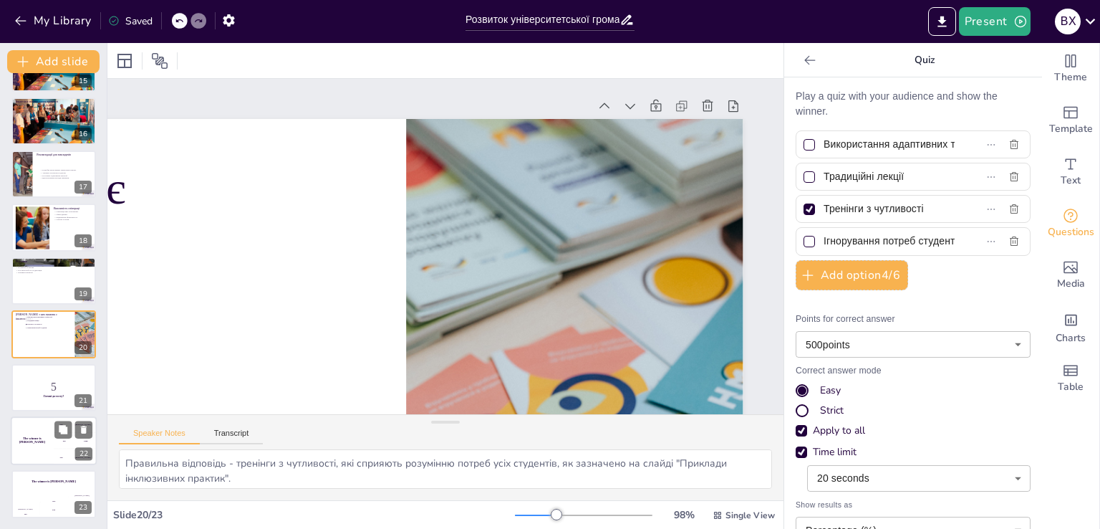
scroll to position [285, 0]
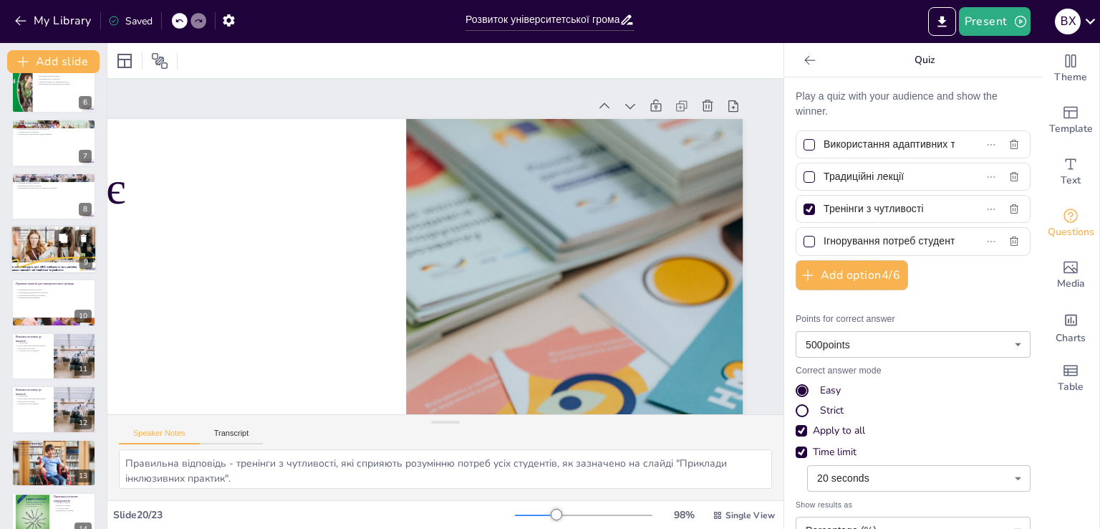
click at [28, 244] on div at bounding box center [53, 249] width 93 height 49
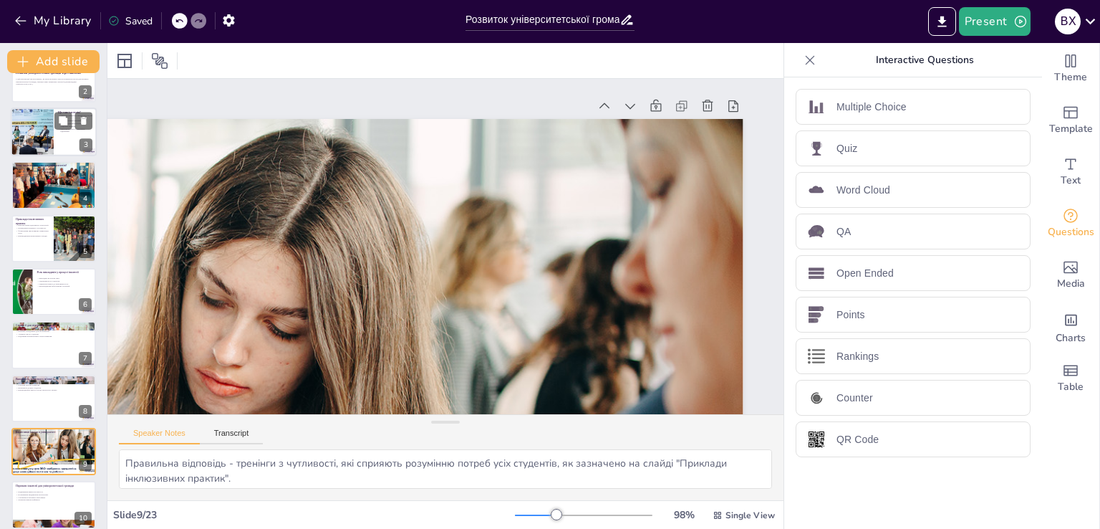
scroll to position [0, 0]
